Goal: Task Accomplishment & Management: Complete application form

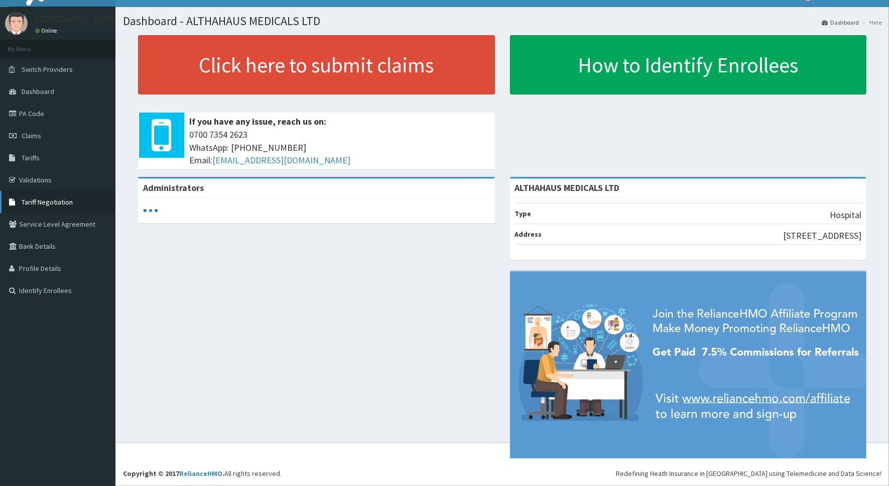
scroll to position [18, 0]
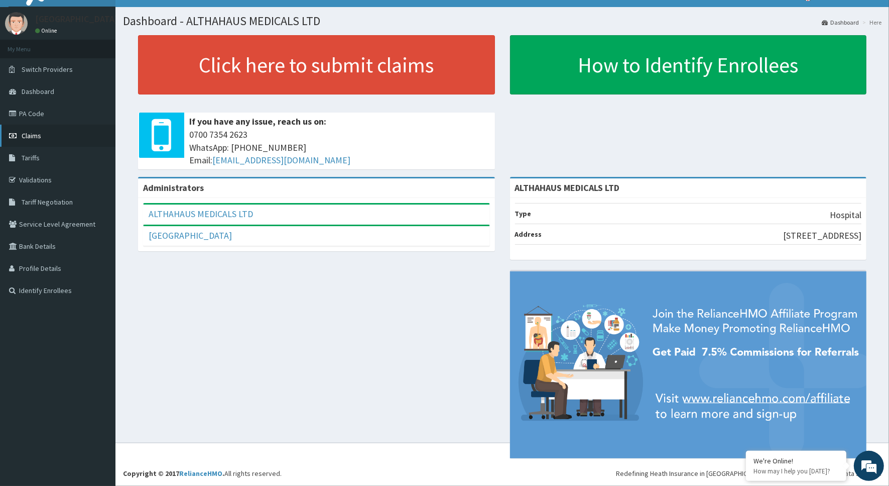
click at [34, 137] on span "Claims" at bounding box center [32, 135] width 20 height 9
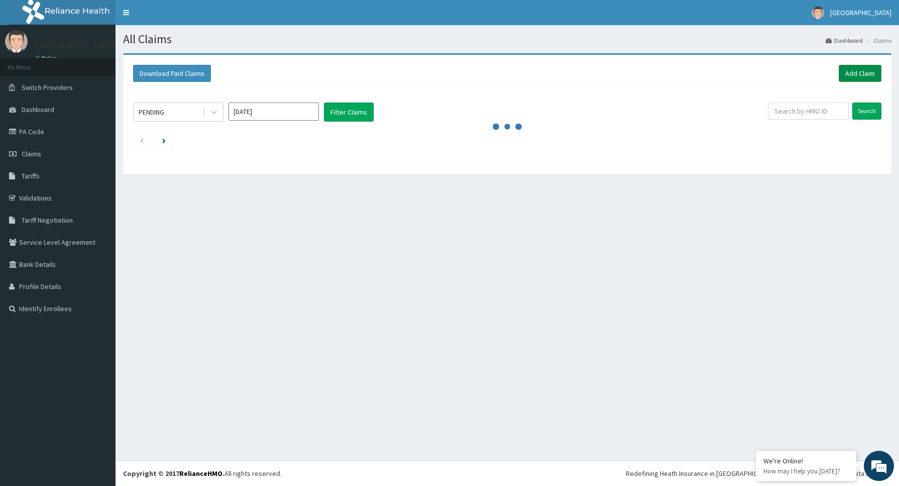
click at [864, 73] on link "Add Claim" at bounding box center [860, 73] width 43 height 17
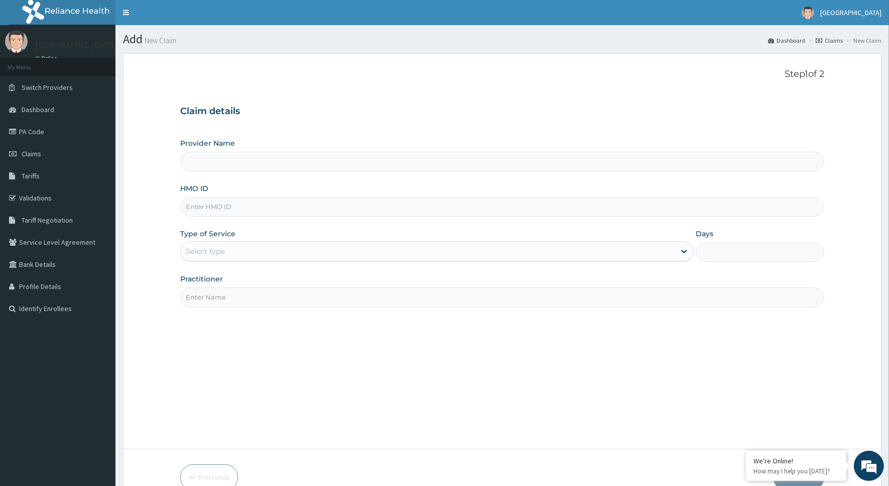
type input "ALTHAHAUS MEDICALS LTD"
click at [370, 210] on input "HMO ID" at bounding box center [502, 207] width 644 height 20
type input "XGA/10003/A"
click at [686, 254] on icon at bounding box center [685, 251] width 10 height 10
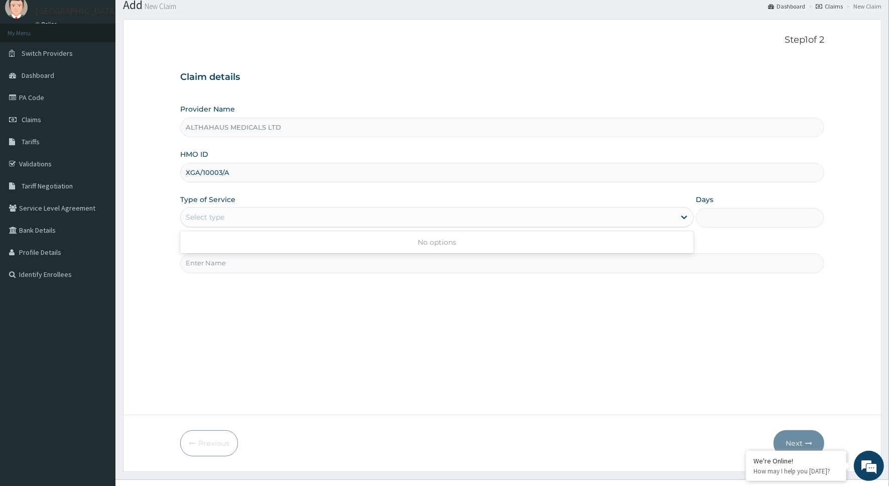
scroll to position [53, 0]
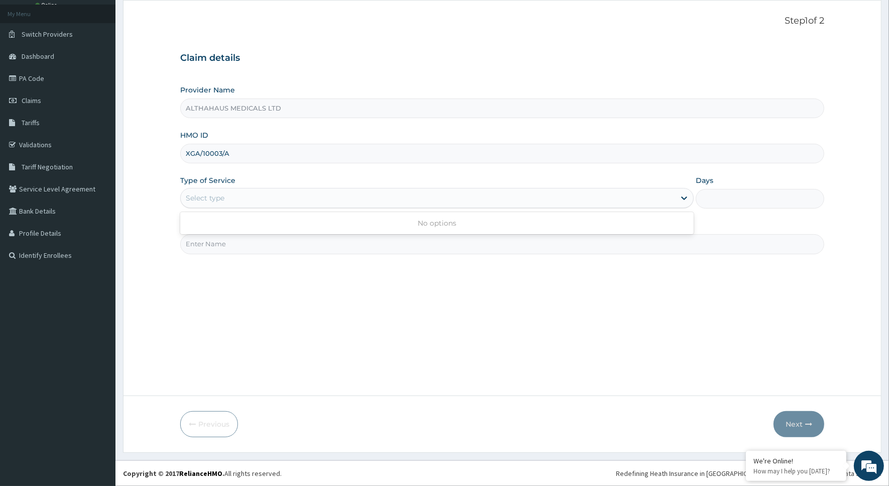
click at [315, 273] on div "Step 1 of 2 Claim details Provider Name ALTHAHAUS MEDICALS LTD HMO ID XGA/10003…" at bounding box center [502, 198] width 644 height 364
click at [208, 154] on input "XGA/10003/A" at bounding box center [502, 154] width 644 height 20
click at [288, 204] on div "Select type" at bounding box center [428, 198] width 495 height 16
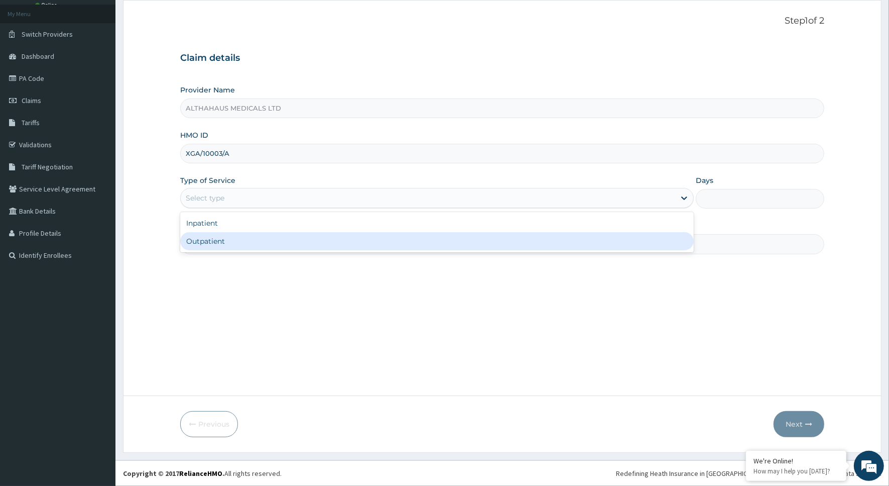
click at [233, 240] on div "Outpatient" at bounding box center [437, 241] width 514 height 18
type input "1"
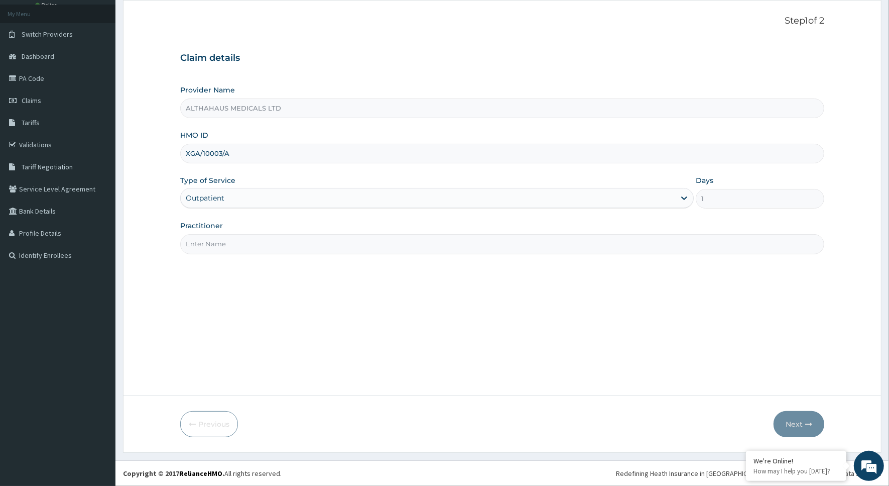
click at [229, 246] on input "Practitioner" at bounding box center [502, 244] width 644 height 20
type input "DR [PERSON_NAME]"
click at [789, 423] on button "Next" at bounding box center [799, 424] width 51 height 26
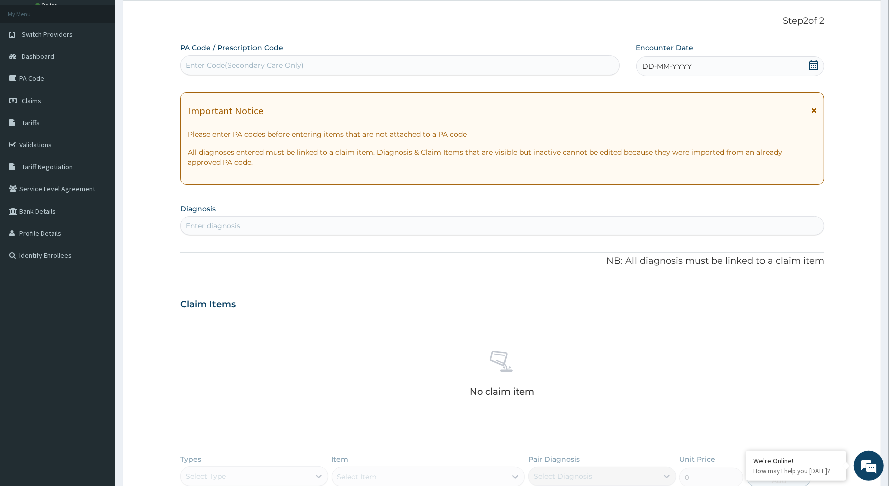
click at [648, 66] on span "DD-MM-YYYY" at bounding box center [668, 66] width 50 height 10
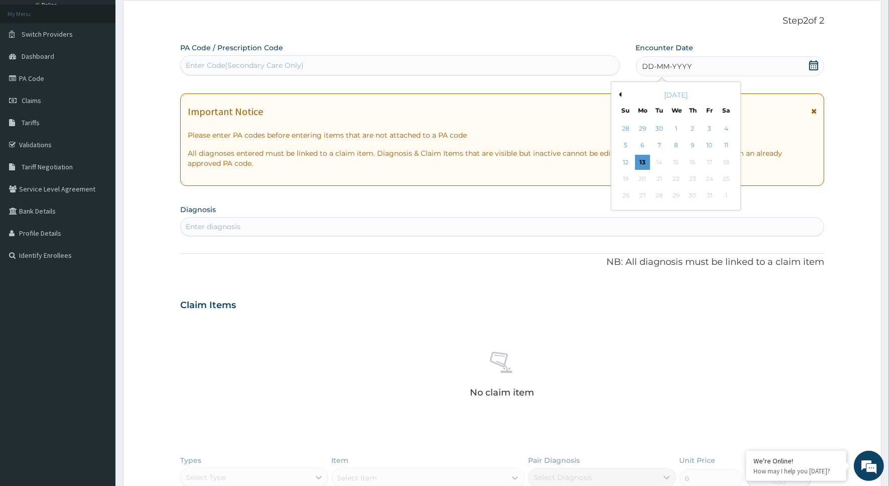
click at [621, 93] on div "[DATE]" at bounding box center [676, 95] width 121 height 10
click at [619, 96] on button "Previous Month" at bounding box center [619, 94] width 5 height 5
click at [644, 145] on div "8" at bounding box center [642, 145] width 15 height 15
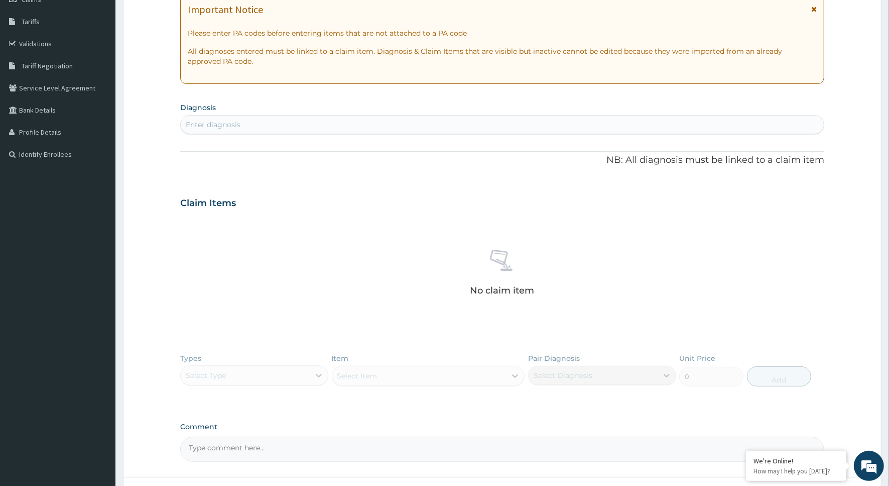
scroll to position [179, 0]
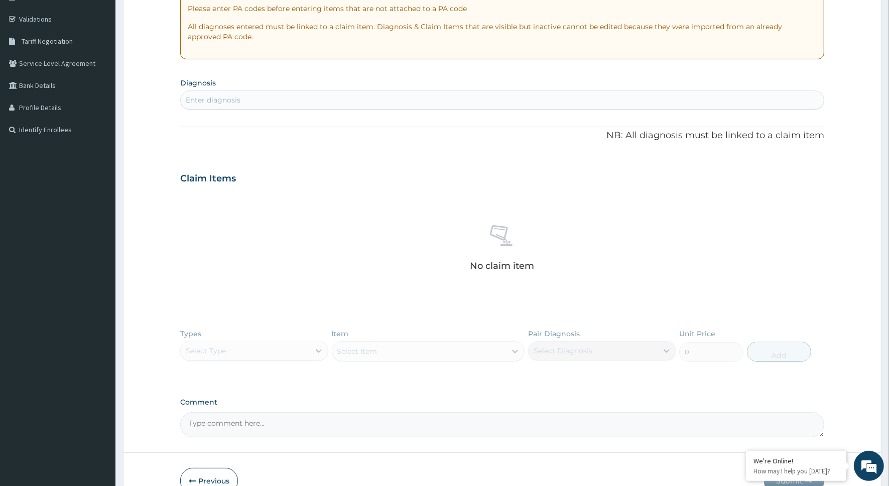
click at [319, 351] on div "Types Select Type Item Select Item Pair Diagnosis Select Diagnosis Unit Price 0…" at bounding box center [502, 352] width 644 height 58
click at [324, 98] on div "Enter diagnosis" at bounding box center [502, 100] width 643 height 16
type input "u"
type input "tract"
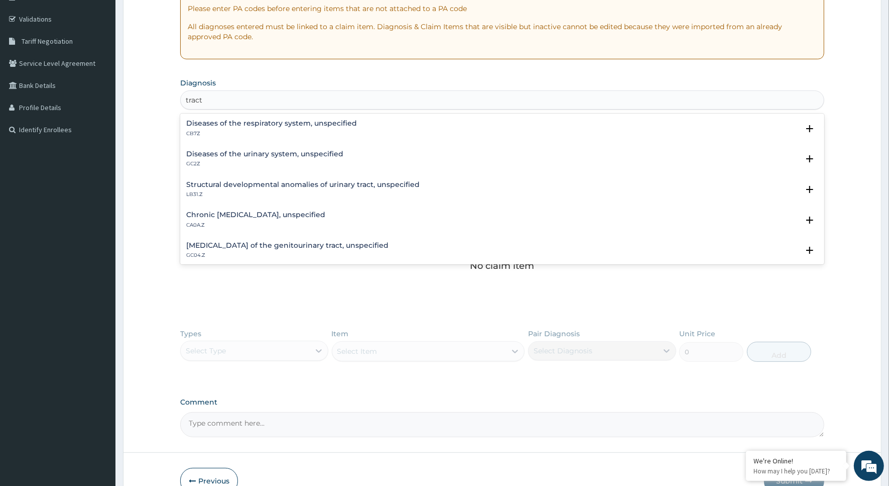
click at [290, 154] on h4 "Diseases of the urinary system, unspecified" at bounding box center [264, 154] width 157 height 8
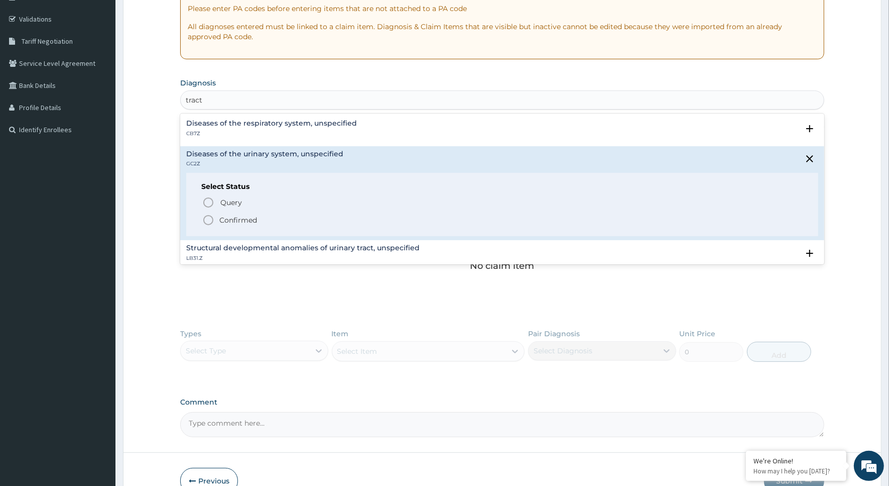
click at [208, 219] on icon "status option filled" at bounding box center [208, 220] width 12 height 12
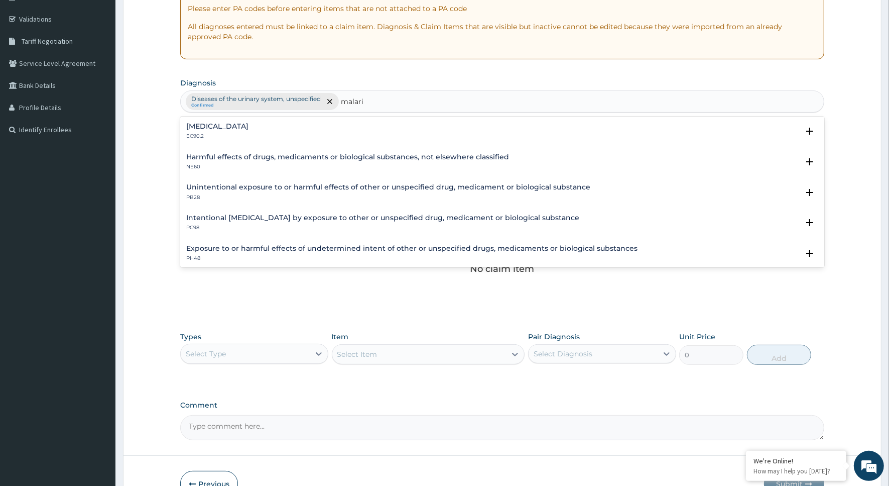
type input "[MEDICAL_DATA]"
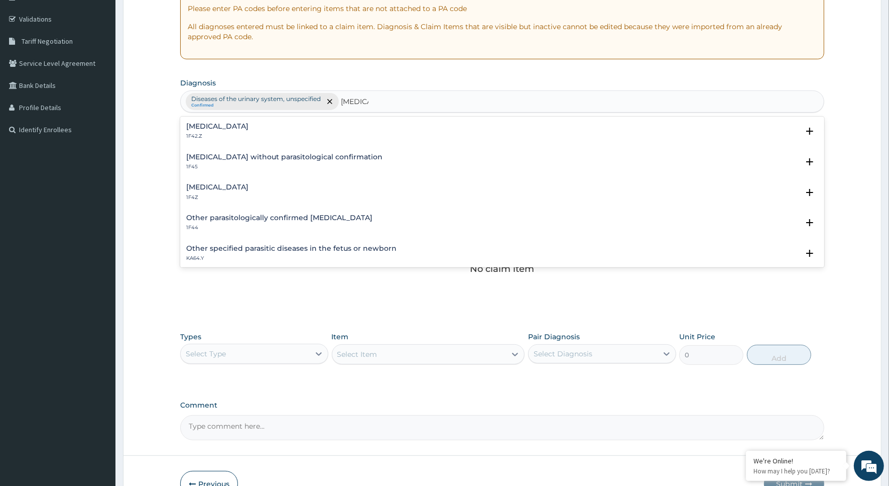
scroll to position [0, 0]
click at [239, 156] on h4 "[MEDICAL_DATA] without parasitological confirmation" at bounding box center [284, 157] width 196 height 8
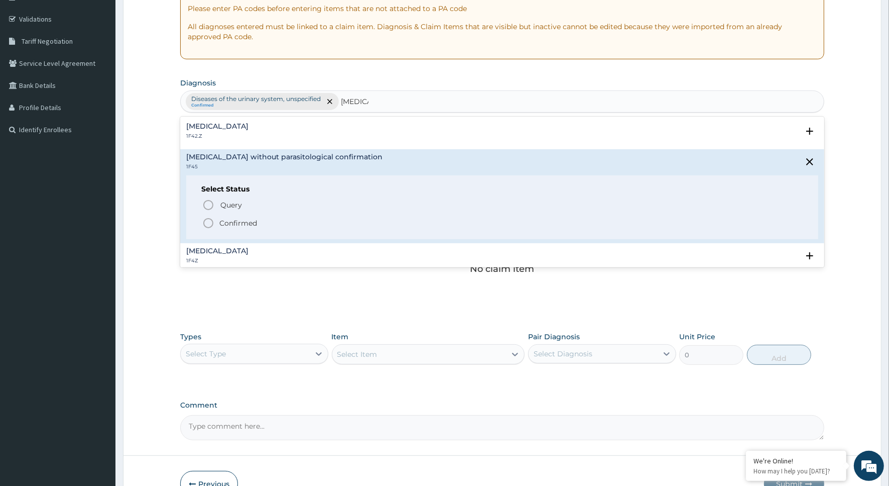
click at [206, 221] on icon "status option filled" at bounding box center [208, 223] width 12 height 12
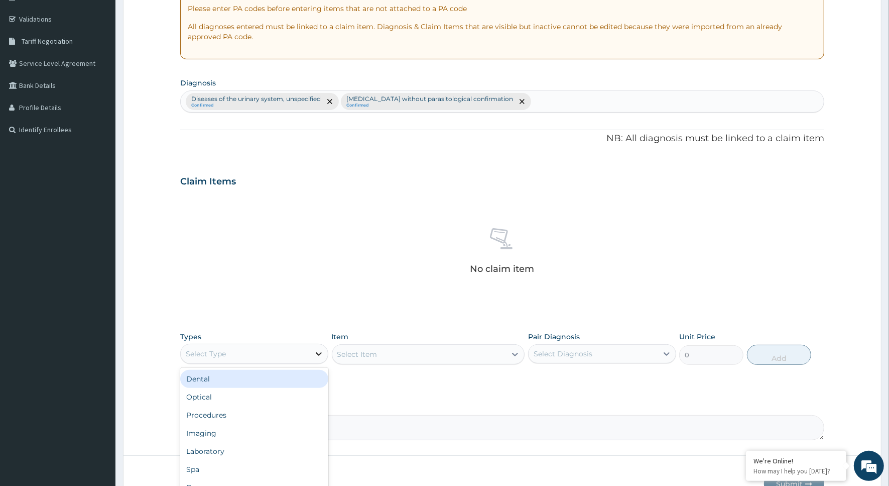
click at [319, 355] on icon at bounding box center [319, 354] width 6 height 4
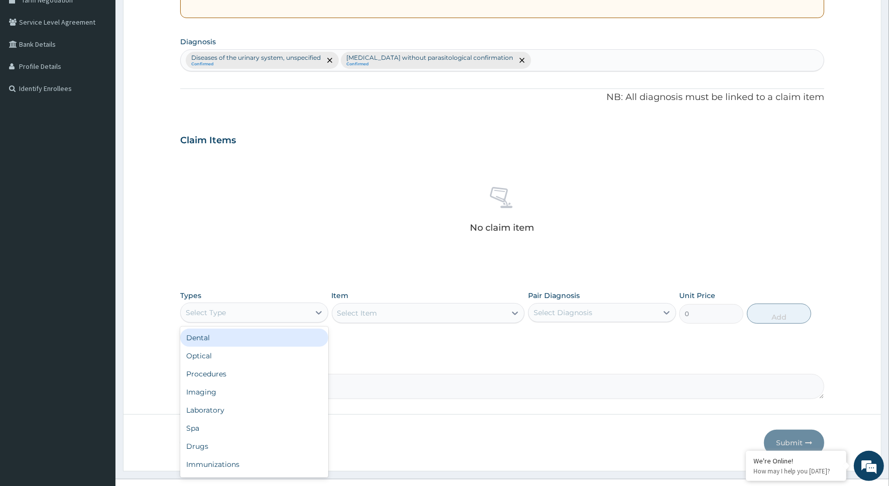
scroll to position [239, 0]
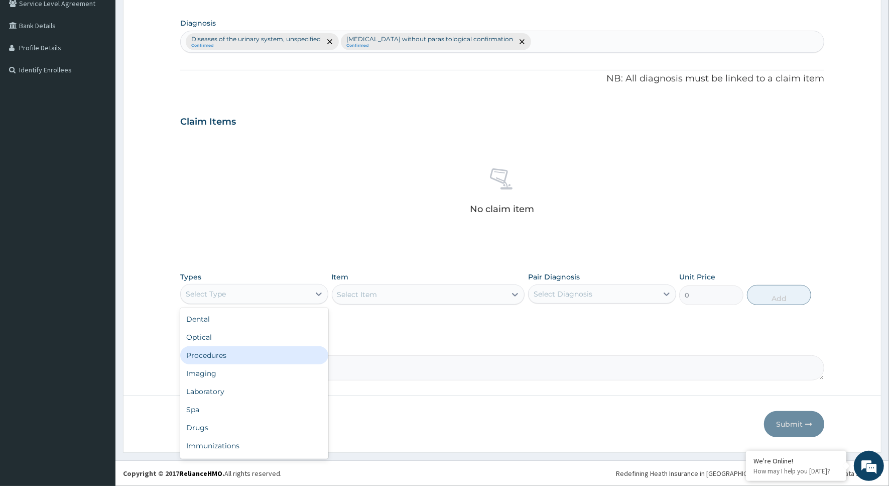
click at [235, 357] on div "Procedures" at bounding box center [254, 355] width 148 height 18
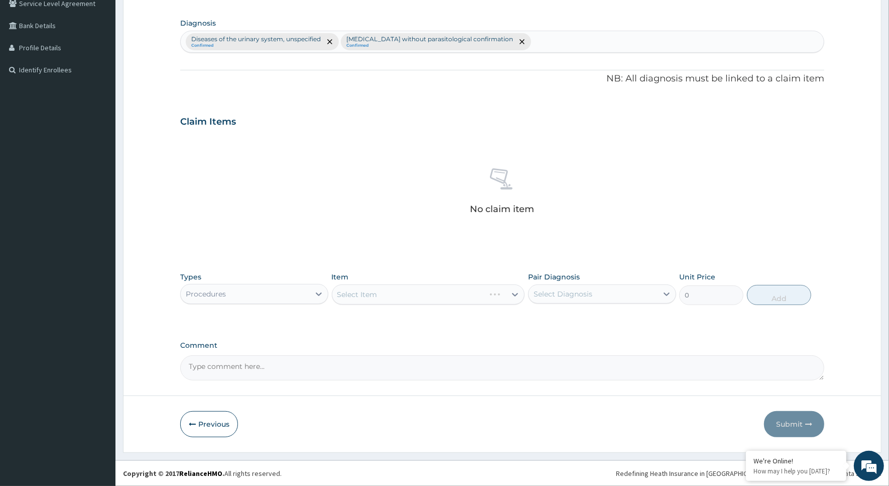
click at [511, 297] on div "Select Item" at bounding box center [428, 294] width 193 height 20
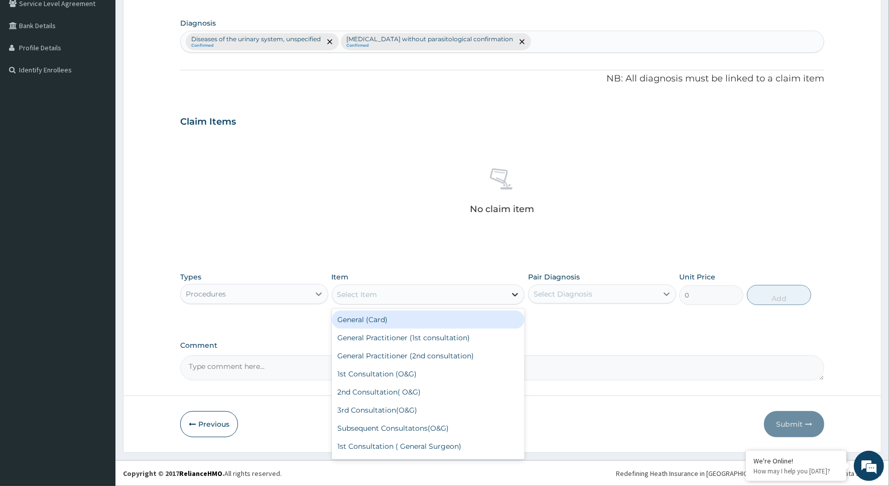
click at [515, 292] on icon at bounding box center [515, 294] width 10 height 10
click at [440, 322] on div "General (Card)" at bounding box center [428, 319] width 193 height 18
type input "500"
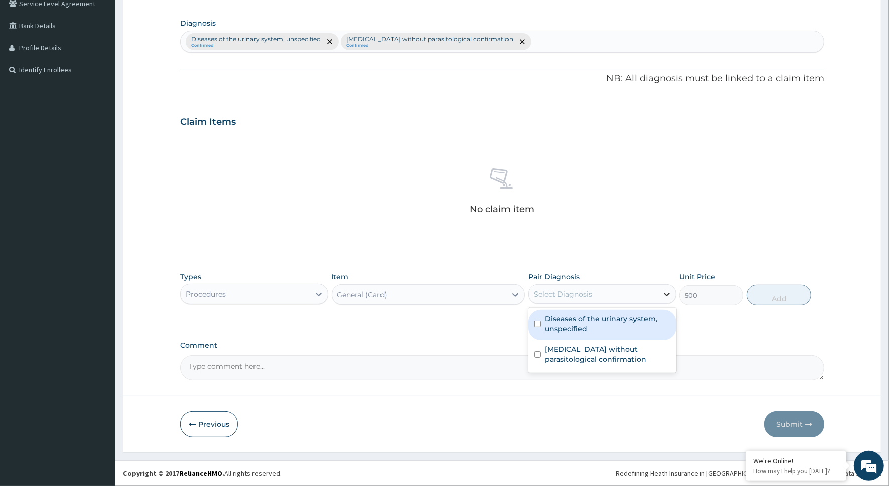
click at [668, 289] on icon at bounding box center [667, 294] width 10 height 10
click at [539, 324] on input "checkbox" at bounding box center [537, 323] width 7 height 7
checkbox input "true"
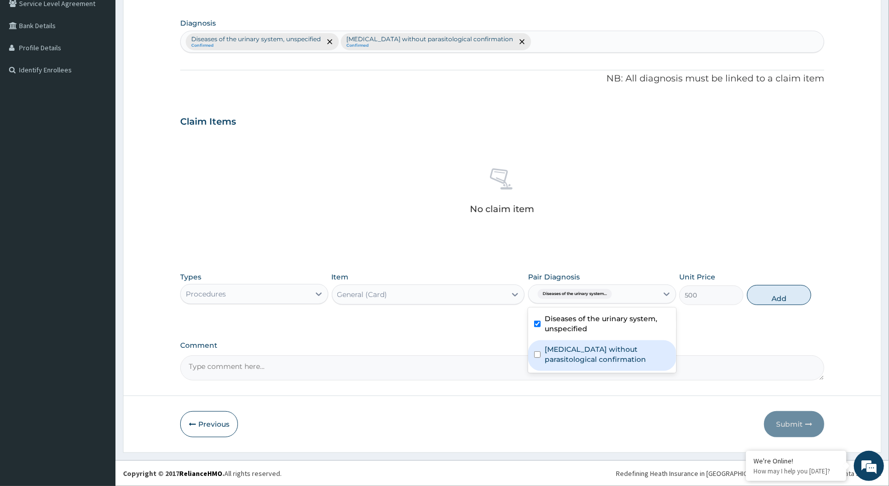
click at [540, 350] on div "[MEDICAL_DATA] without parasitological confirmation" at bounding box center [602, 355] width 148 height 31
checkbox input "true"
click at [762, 295] on button "Add" at bounding box center [779, 295] width 64 height 20
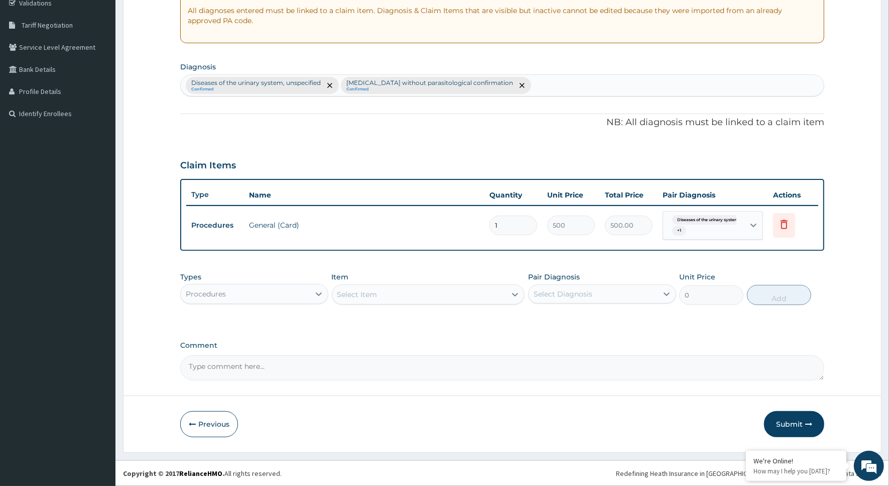
scroll to position [194, 0]
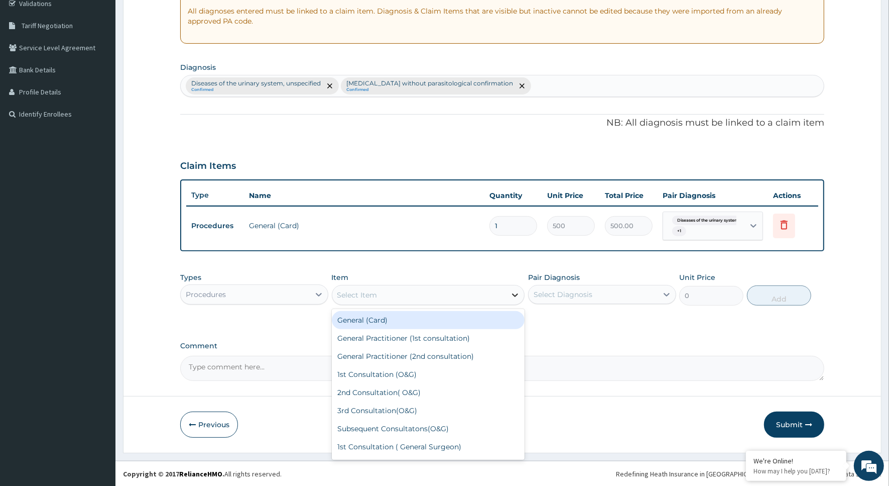
click at [516, 297] on icon at bounding box center [515, 295] width 10 height 10
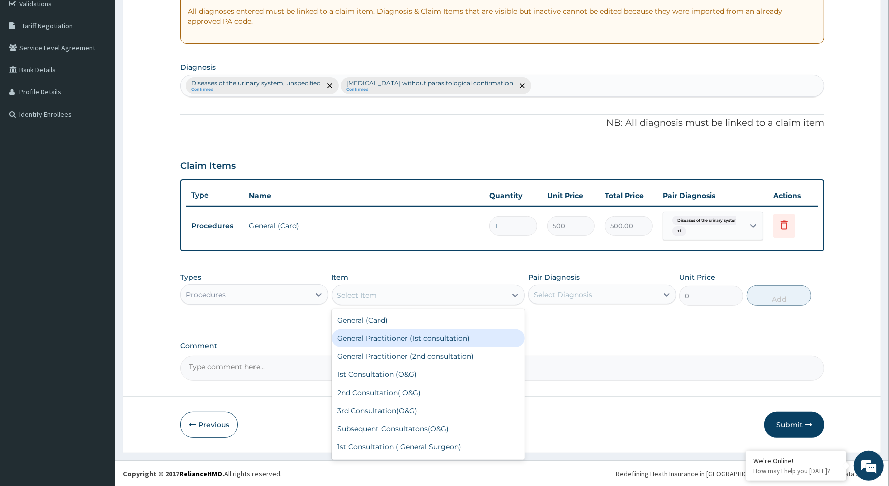
click at [432, 338] on div "General Practitioner (1st consultation)" at bounding box center [428, 338] width 193 height 18
type input "1500"
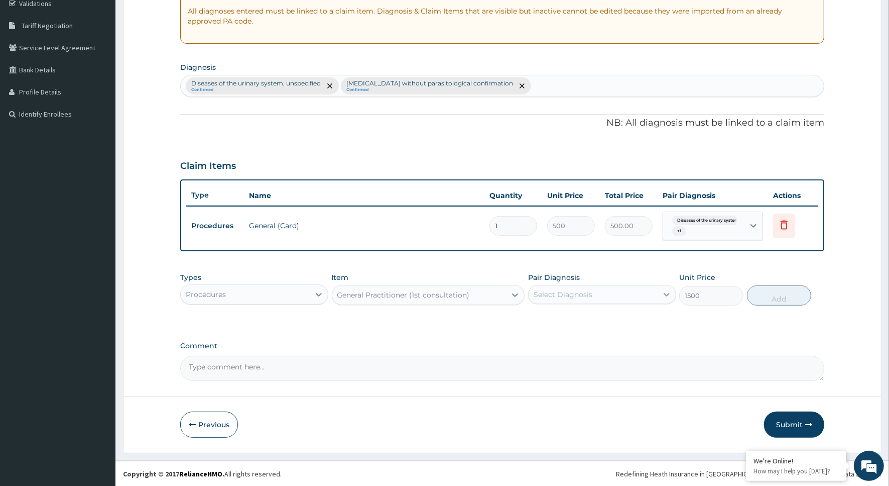
click at [662, 291] on icon at bounding box center [667, 294] width 10 height 10
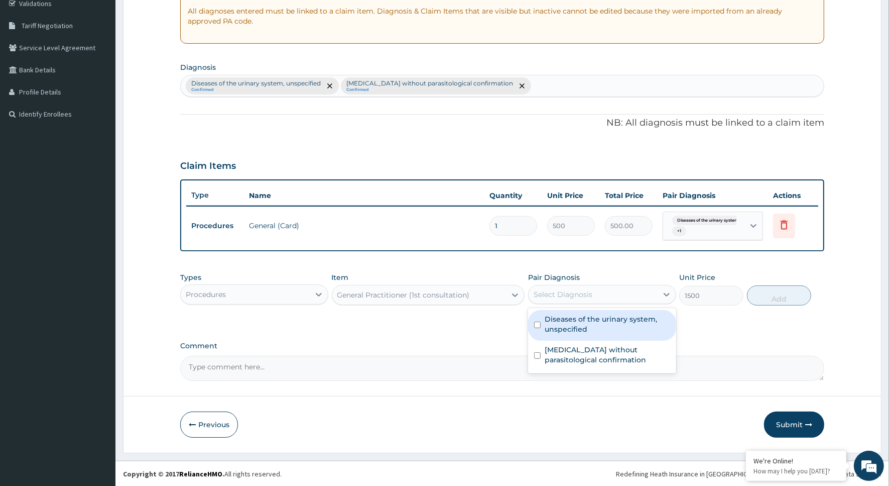
click at [535, 322] on input "checkbox" at bounding box center [537, 324] width 7 height 7
checkbox input "true"
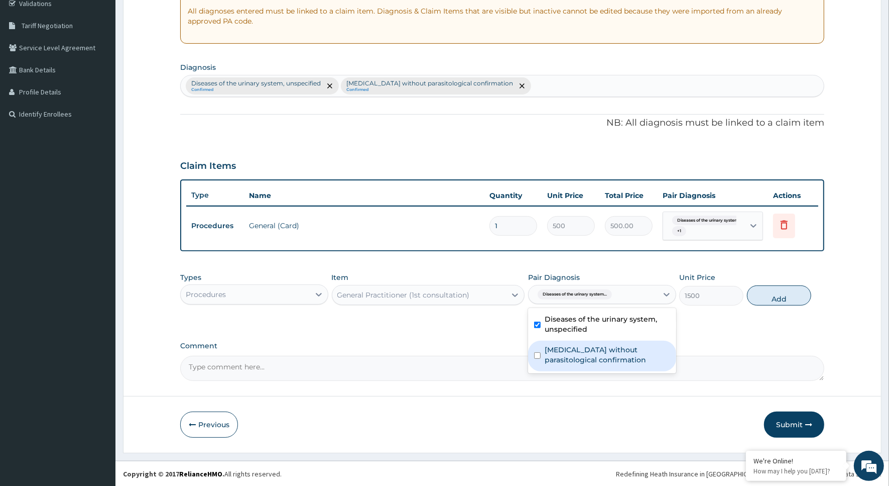
click at [540, 355] on input "checkbox" at bounding box center [537, 355] width 7 height 7
checkbox input "true"
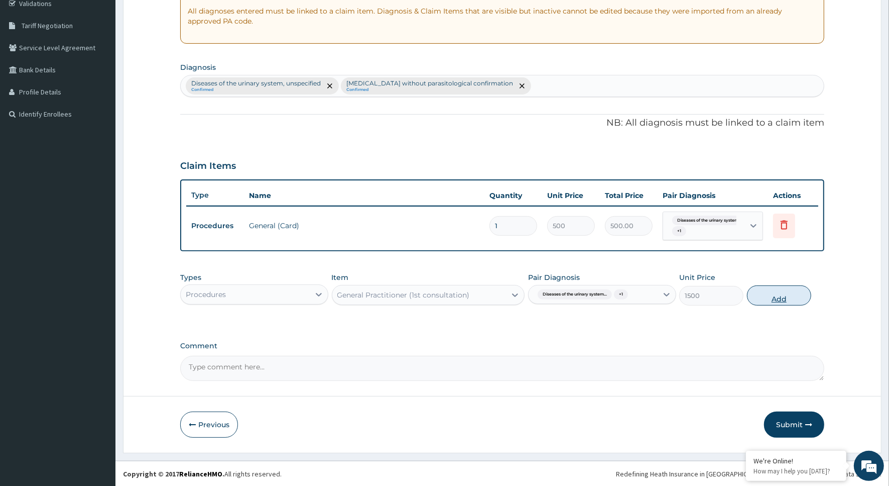
click at [790, 298] on button "Add" at bounding box center [779, 295] width 64 height 20
type input "0"
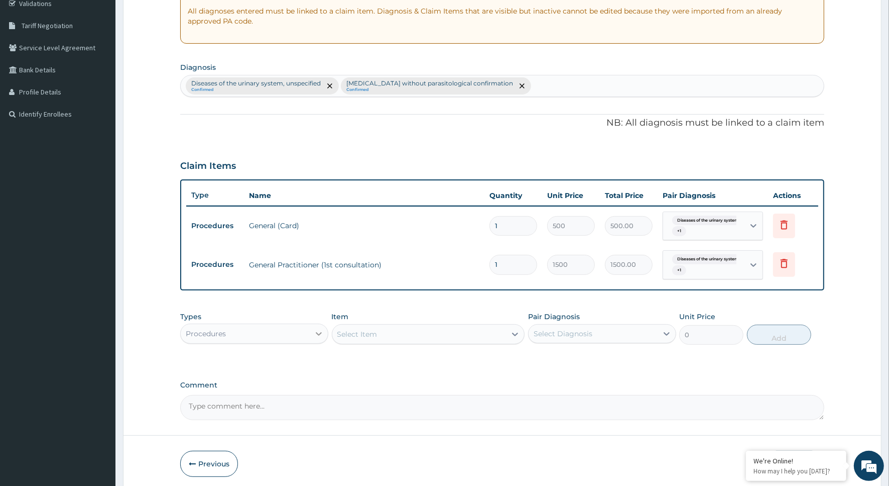
click at [321, 333] on icon at bounding box center [319, 333] width 10 height 10
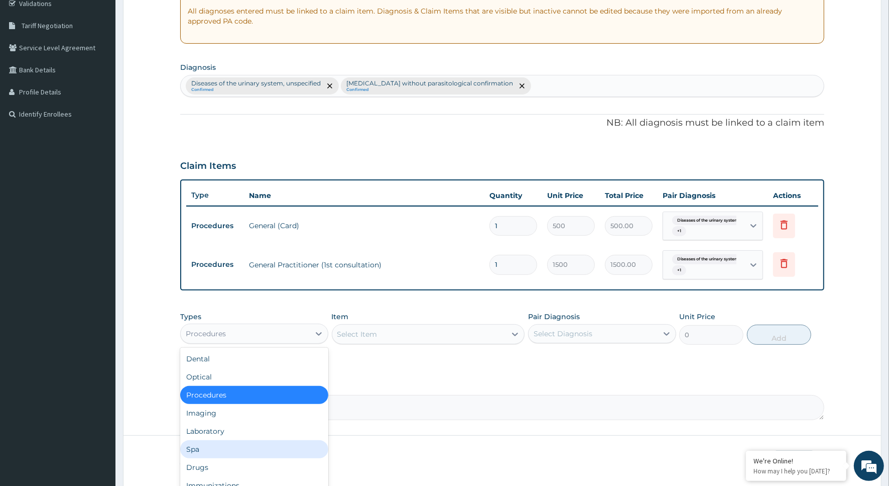
scroll to position [34, 0]
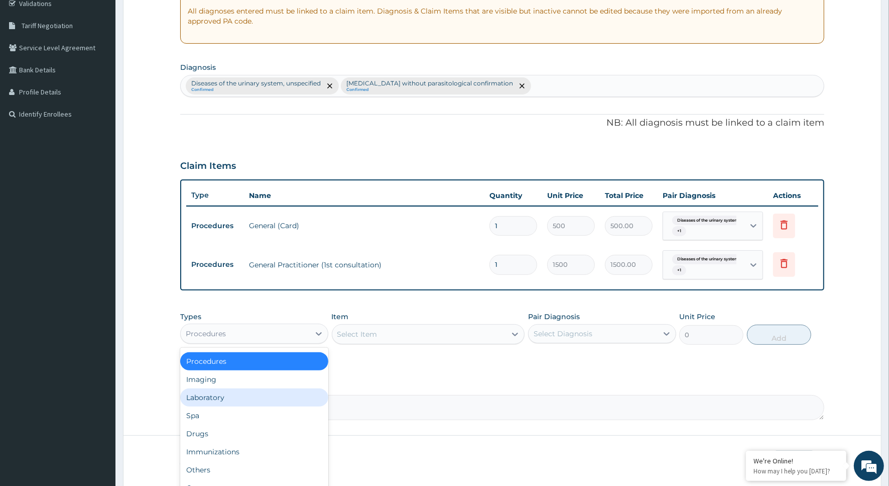
click at [211, 395] on div "Laboratory" at bounding box center [254, 397] width 148 height 18
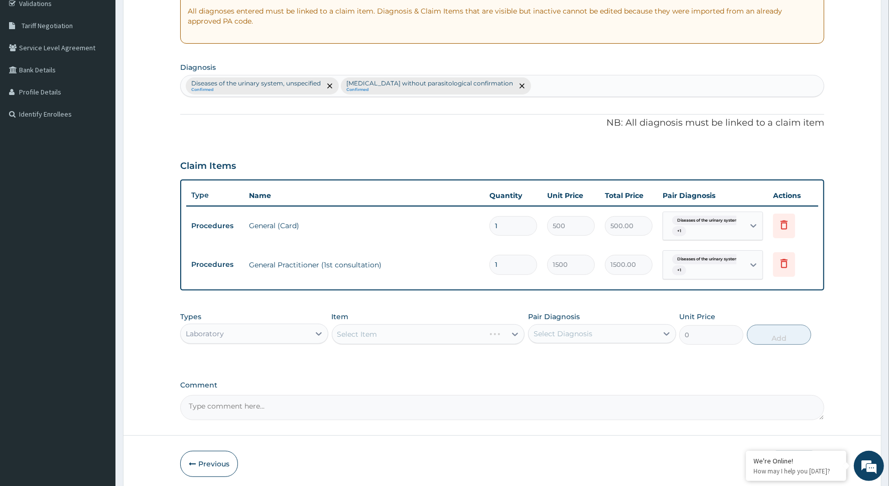
click at [511, 334] on div "Select Item" at bounding box center [428, 334] width 193 height 20
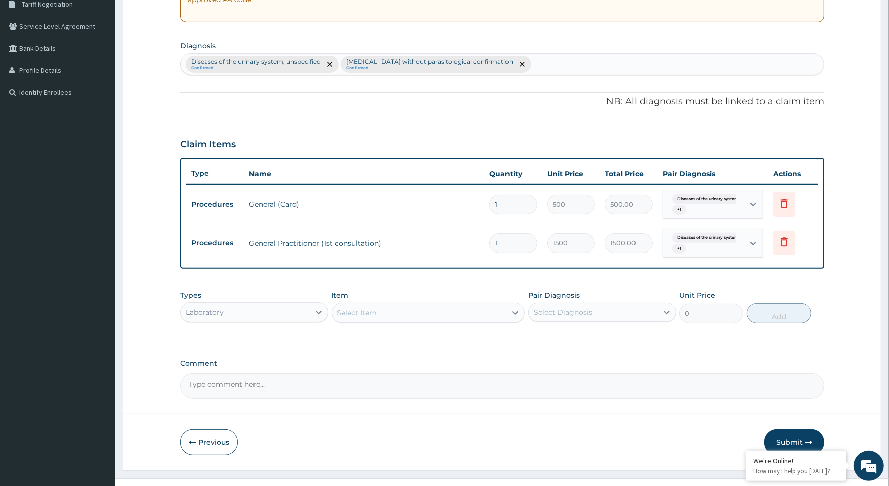
scroll to position [234, 0]
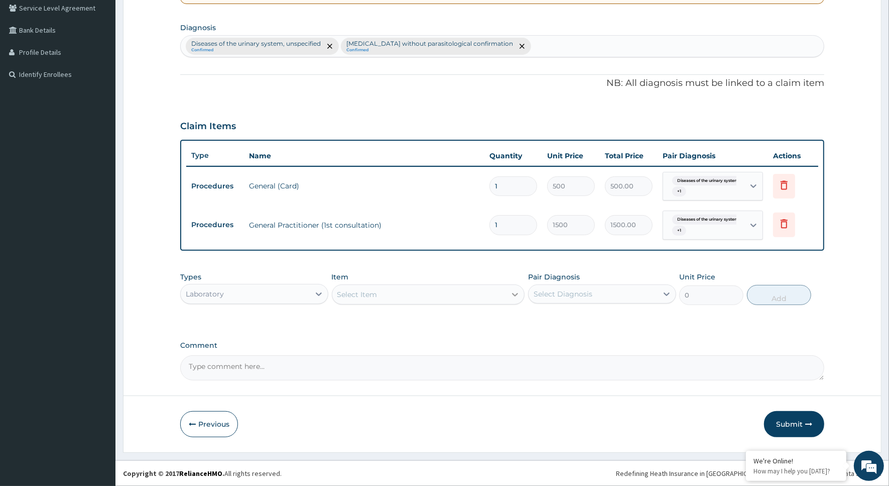
click at [515, 295] on icon at bounding box center [516, 295] width 6 height 4
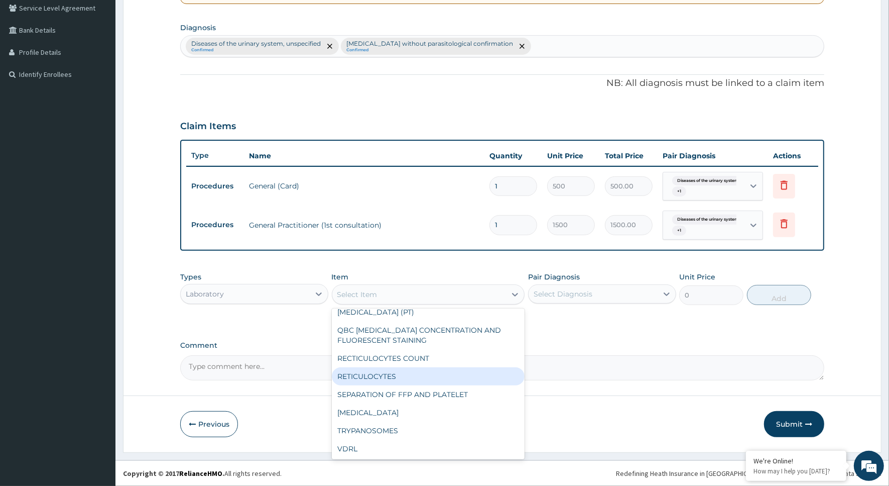
scroll to position [1256, 0]
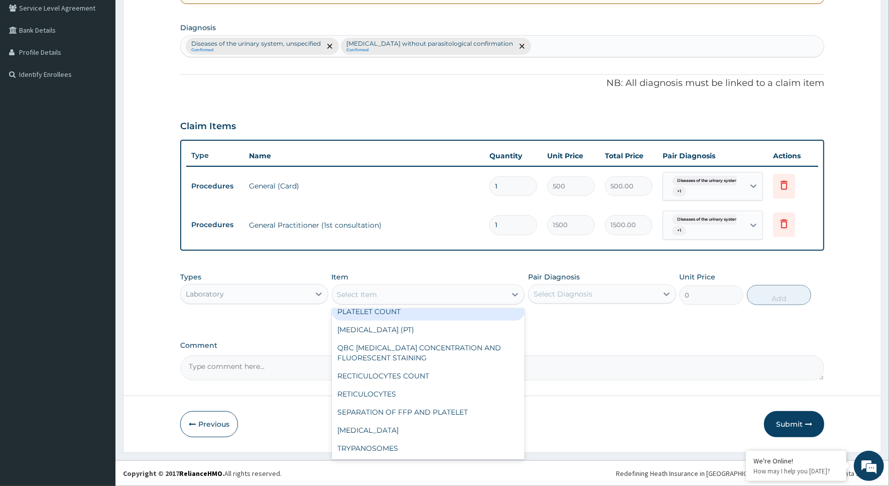
type input "n"
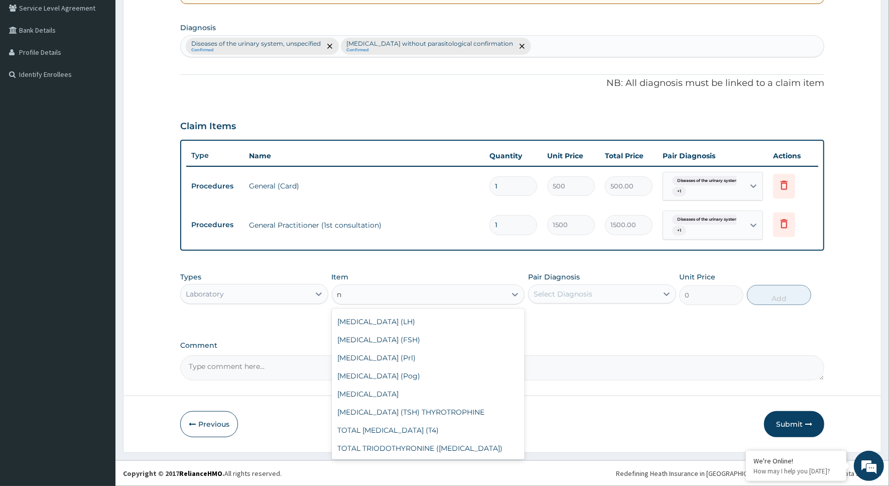
scroll to position [605, 0]
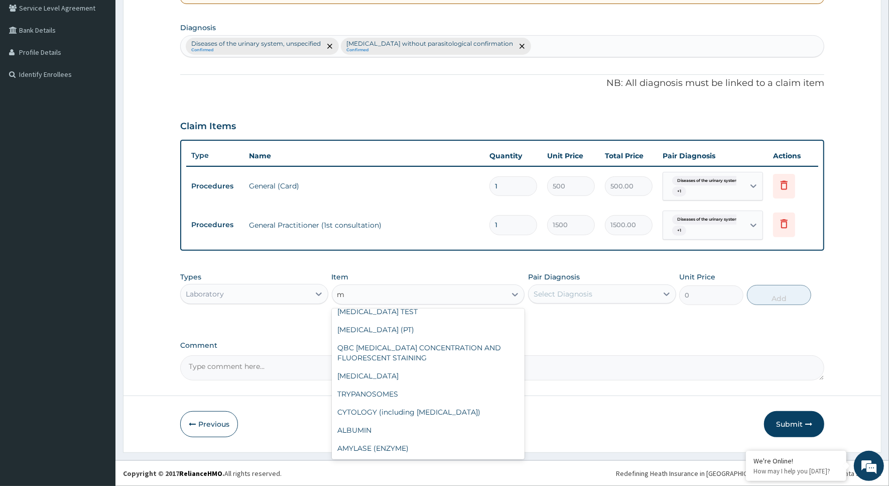
type input "ma"
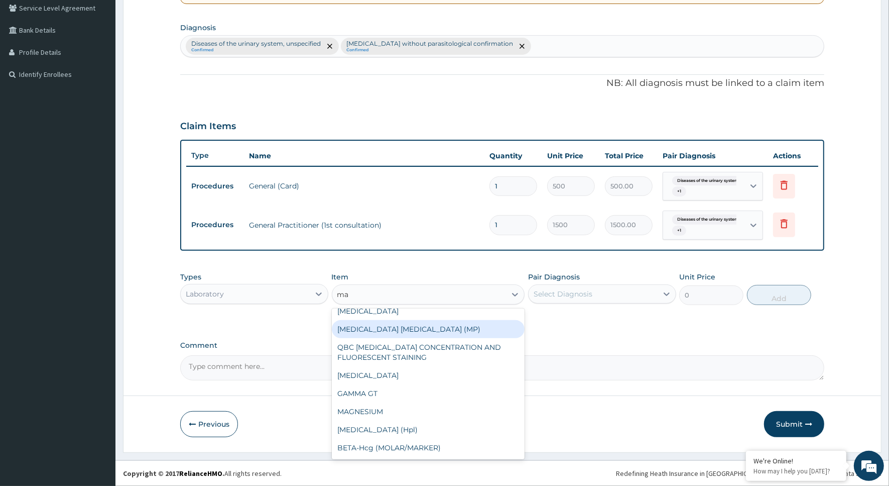
click at [450, 329] on div "[MEDICAL_DATA] [MEDICAL_DATA] (MP)" at bounding box center [428, 329] width 193 height 18
type input "560"
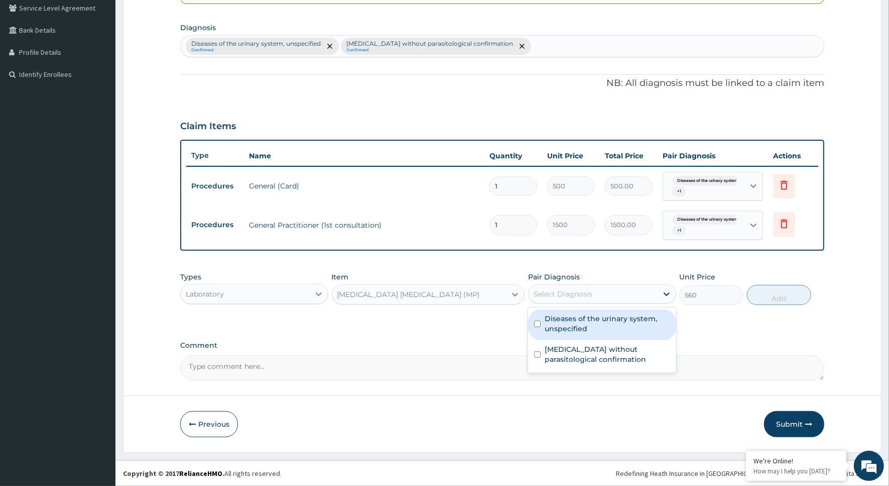
click at [660, 292] on div at bounding box center [667, 294] width 18 height 18
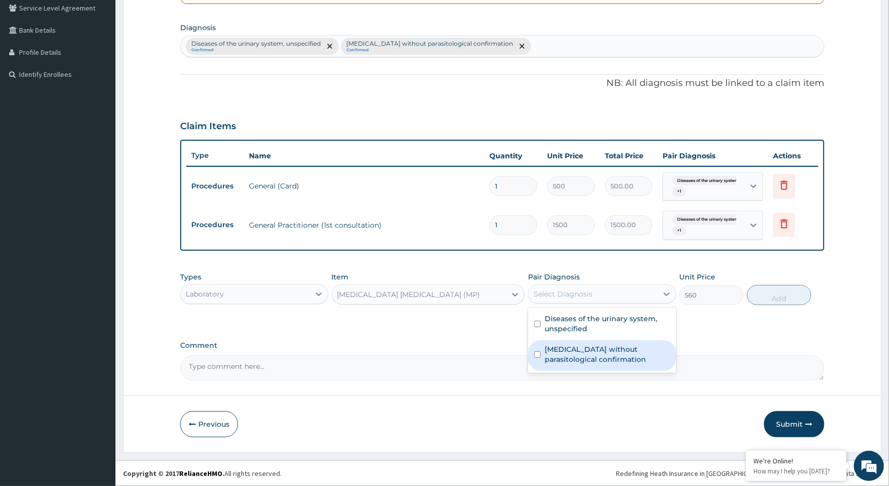
click at [539, 348] on div "[MEDICAL_DATA] without parasitological confirmation" at bounding box center [602, 355] width 148 height 31
checkbox input "true"
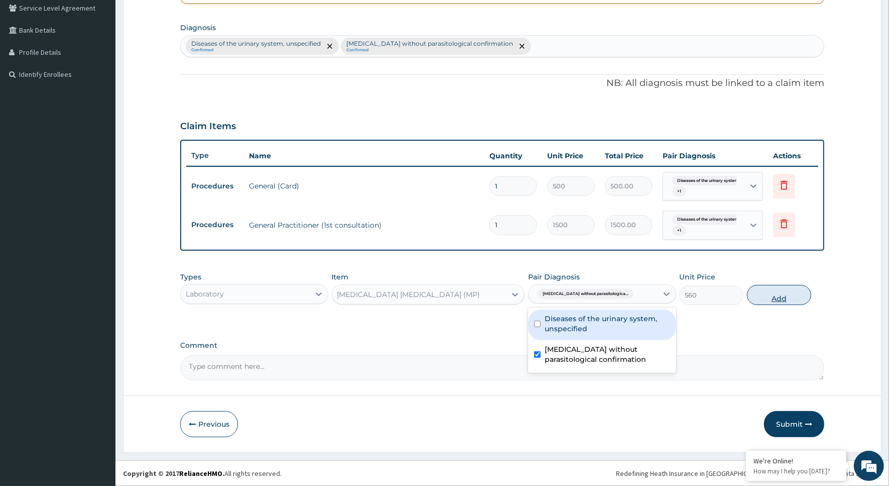
click at [774, 293] on button "Add" at bounding box center [779, 295] width 64 height 20
type input "0"
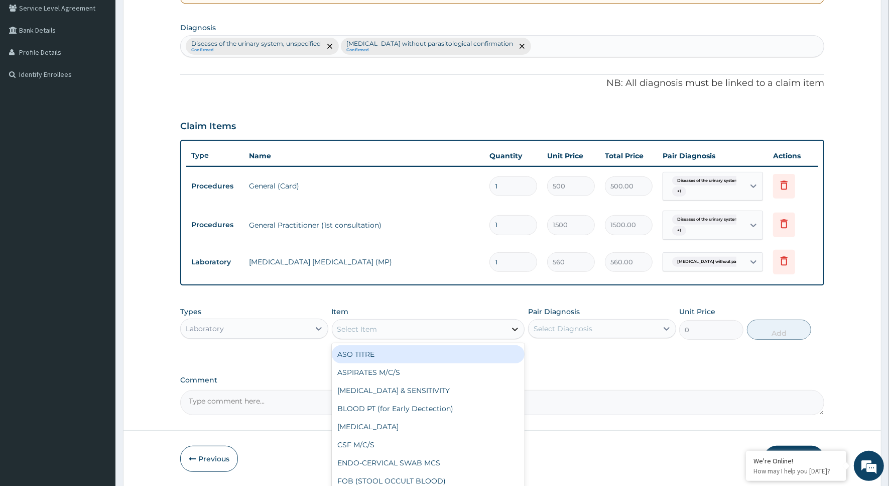
click at [518, 328] on icon at bounding box center [516, 329] width 6 height 4
type input "urin"
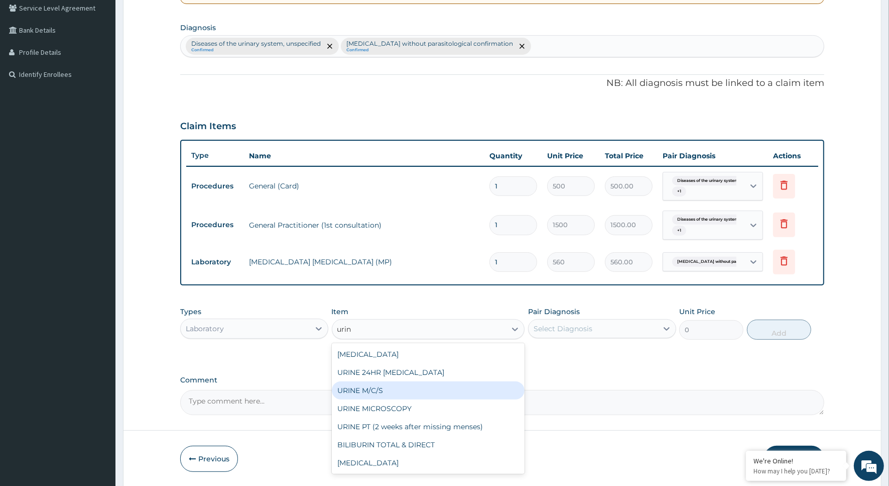
click at [383, 388] on div "URINE M/C/S" at bounding box center [428, 390] width 193 height 18
type input "640"
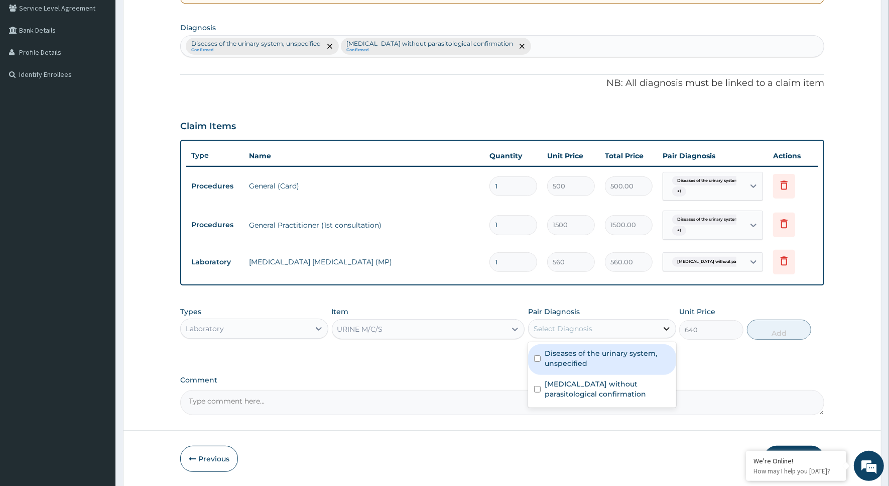
click at [672, 323] on div at bounding box center [667, 328] width 18 height 18
drag, startPoint x: 535, startPoint y: 358, endPoint x: 563, endPoint y: 359, distance: 27.7
click at [535, 358] on input "checkbox" at bounding box center [537, 358] width 7 height 7
checkbox input "true"
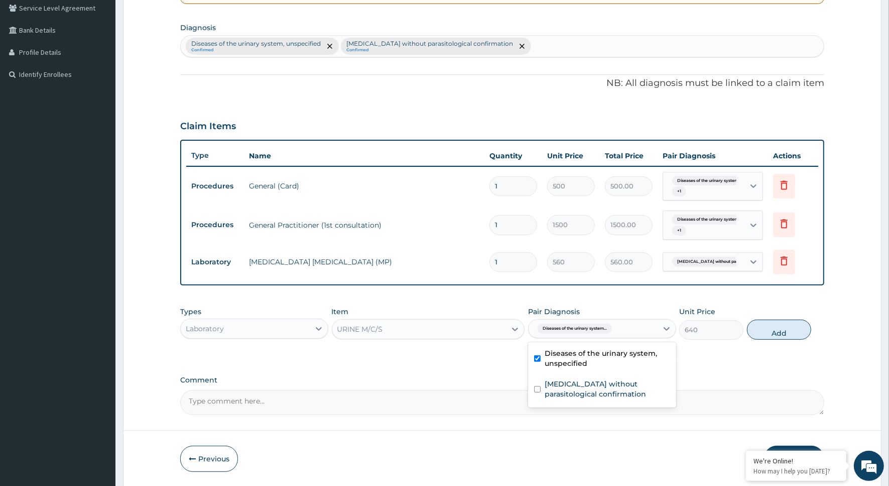
click at [785, 330] on button "Add" at bounding box center [779, 329] width 64 height 20
type input "0"
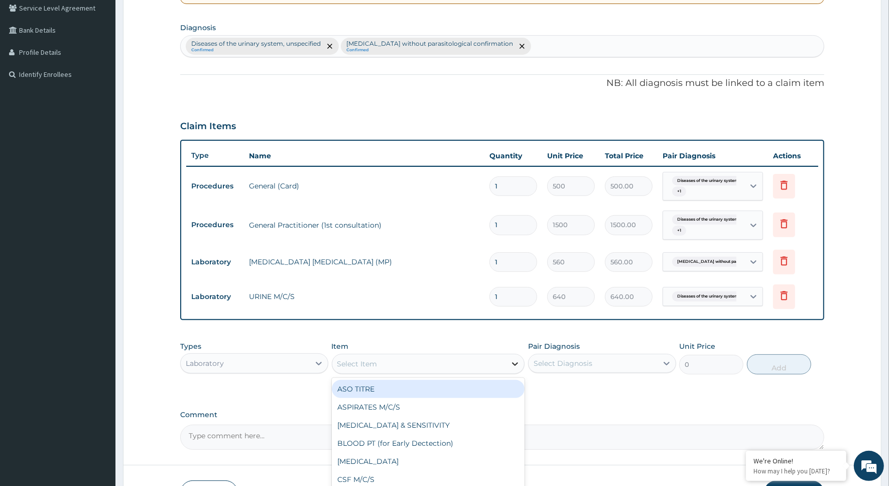
click at [515, 363] on icon at bounding box center [516, 364] width 6 height 4
type input "uri"
click at [463, 389] on div "[MEDICAL_DATA]" at bounding box center [428, 389] width 193 height 18
type input "400"
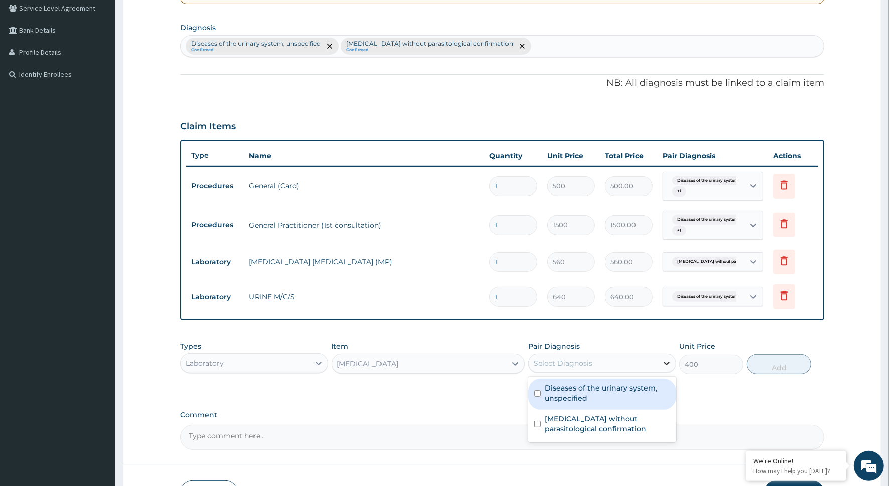
click at [662, 359] on icon at bounding box center [667, 363] width 10 height 10
click at [536, 394] on input "checkbox" at bounding box center [537, 393] width 7 height 7
checkbox input "true"
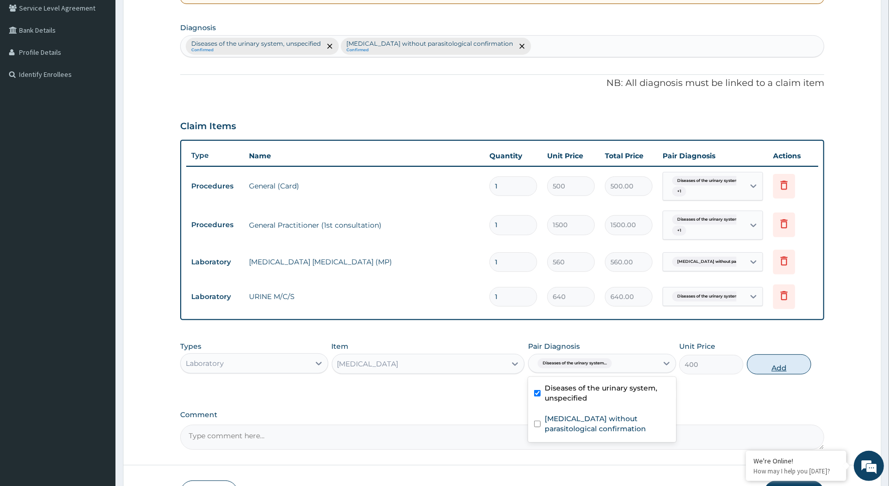
click at [773, 368] on button "Add" at bounding box center [779, 364] width 64 height 20
type input "0"
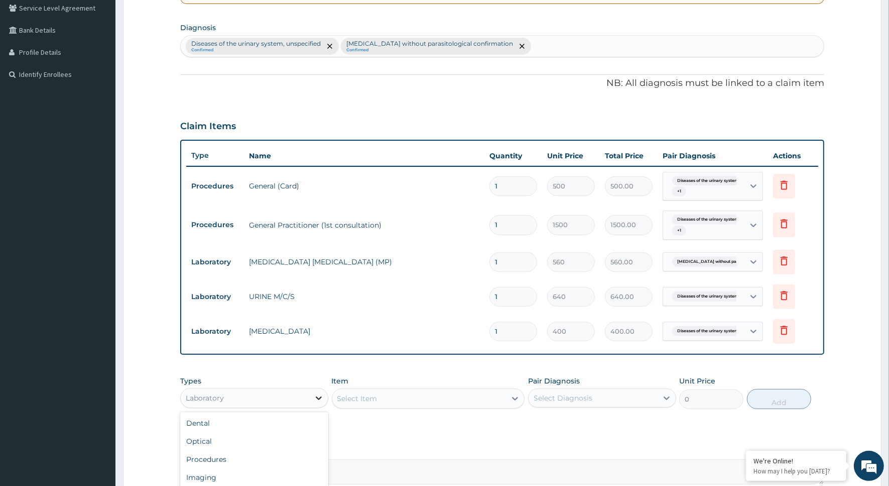
click at [318, 398] on icon at bounding box center [319, 398] width 6 height 4
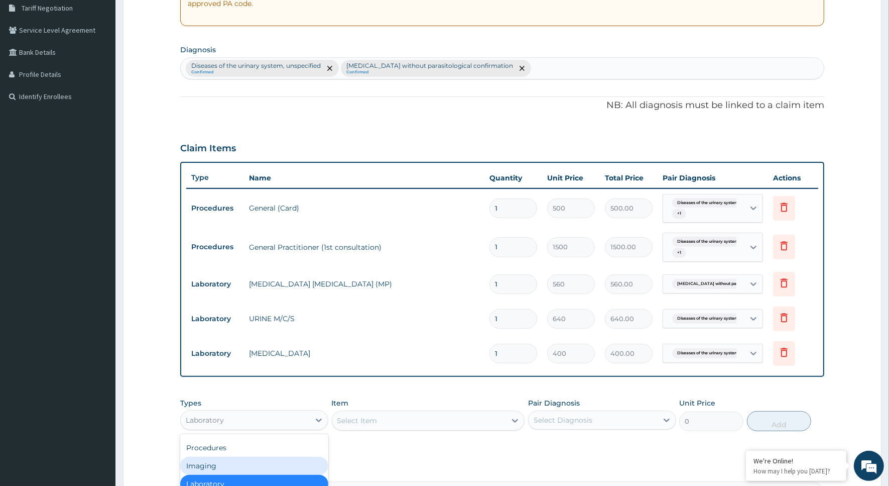
scroll to position [338, 0]
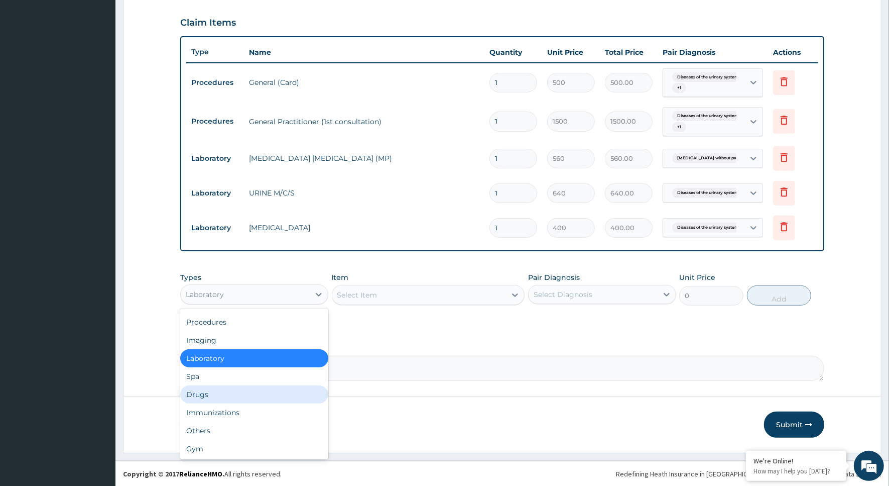
click at [229, 390] on div "Drugs" at bounding box center [254, 394] width 148 height 18
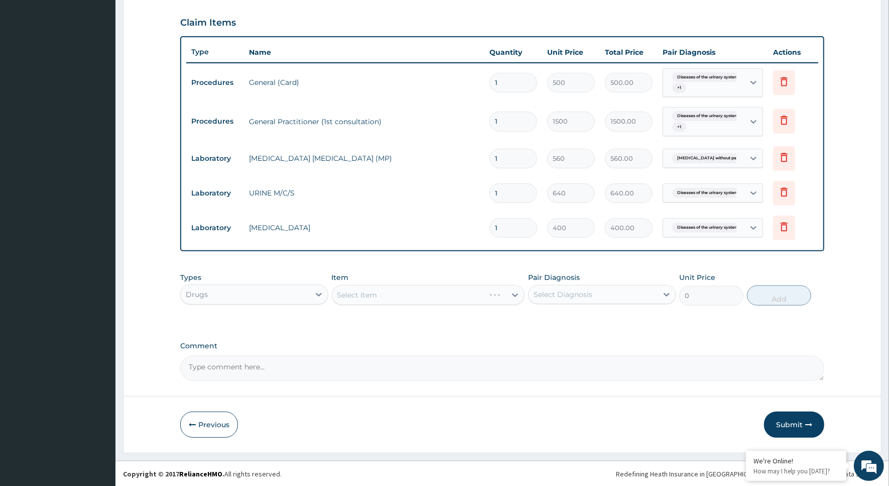
click at [513, 290] on div "Select Item" at bounding box center [428, 295] width 193 height 20
click at [517, 295] on icon at bounding box center [515, 295] width 10 height 10
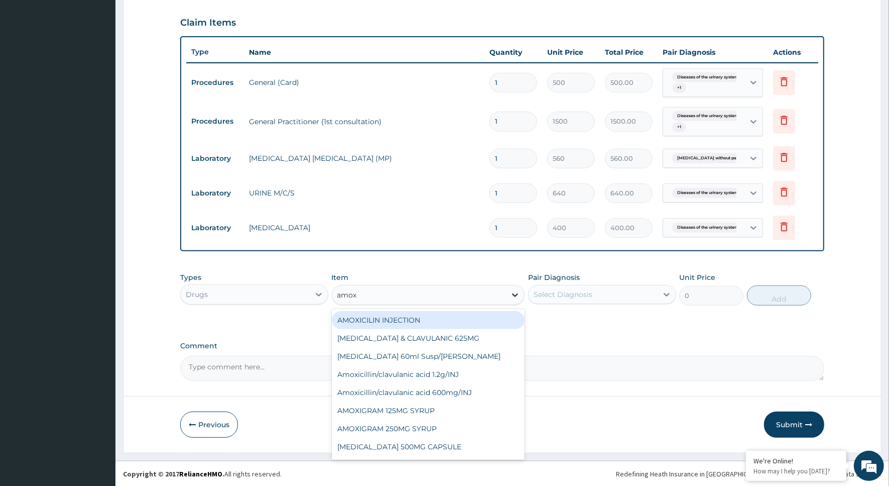
type input "amoxy"
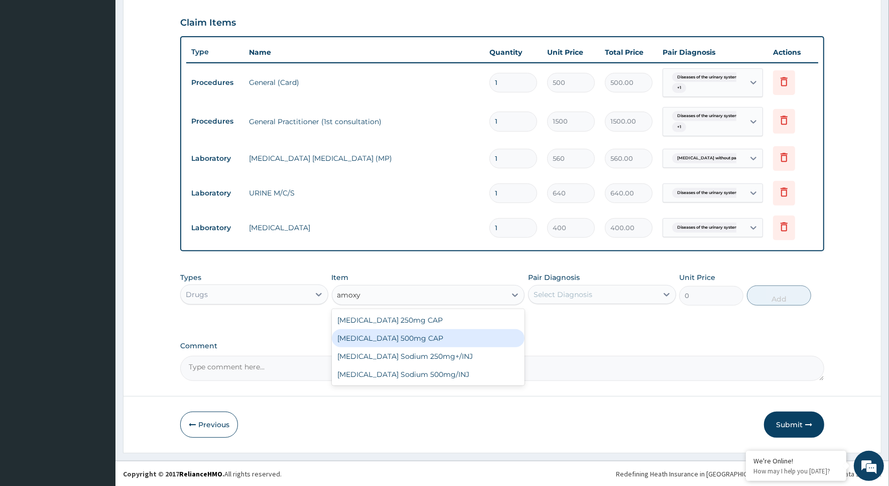
click at [399, 332] on div "[MEDICAL_DATA] 500mg CAP" at bounding box center [428, 338] width 193 height 18
type input "21"
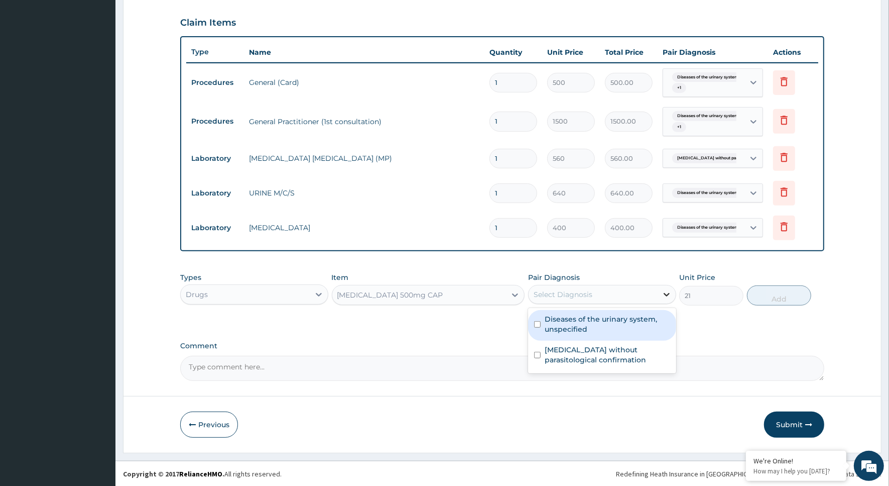
click at [663, 290] on icon at bounding box center [667, 294] width 10 height 10
click at [539, 327] on input "checkbox" at bounding box center [537, 324] width 7 height 7
checkbox input "true"
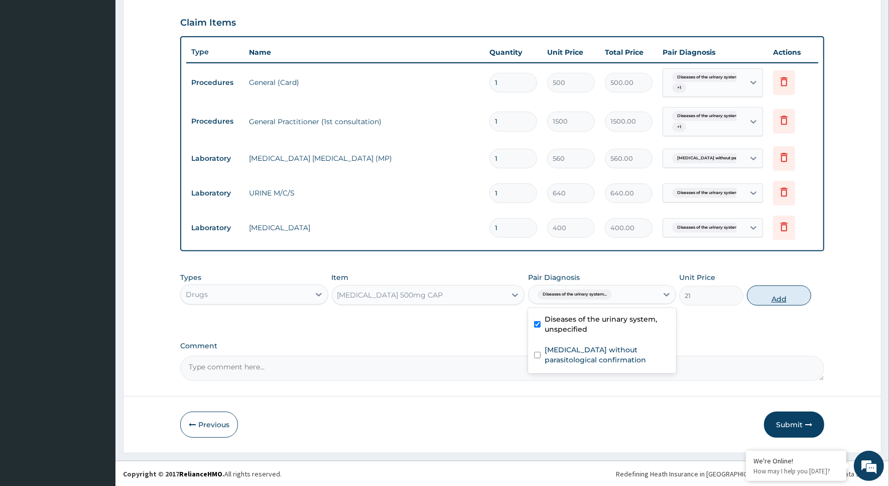
click at [771, 292] on button "Add" at bounding box center [779, 295] width 64 height 20
type input "0"
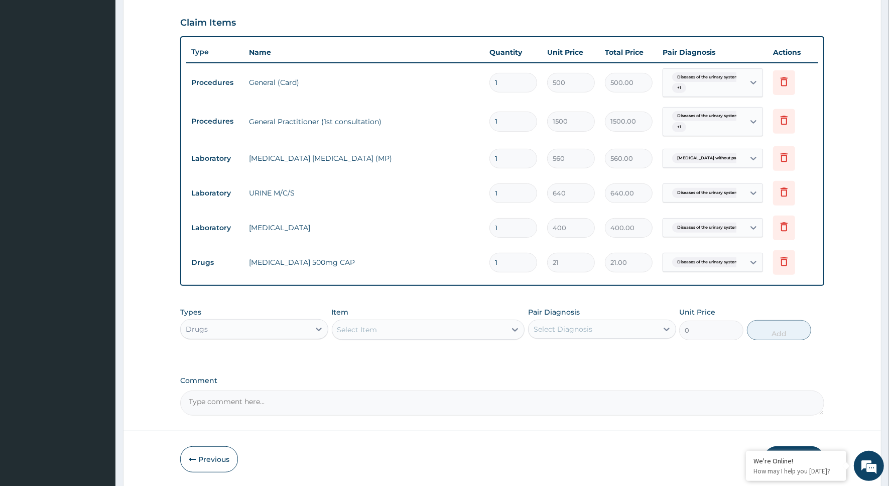
type input "15"
type input "315.00"
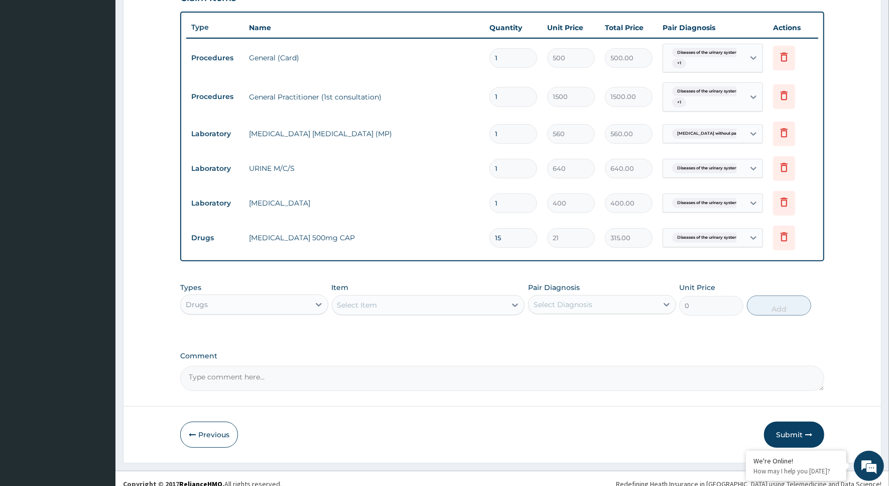
scroll to position [373, 0]
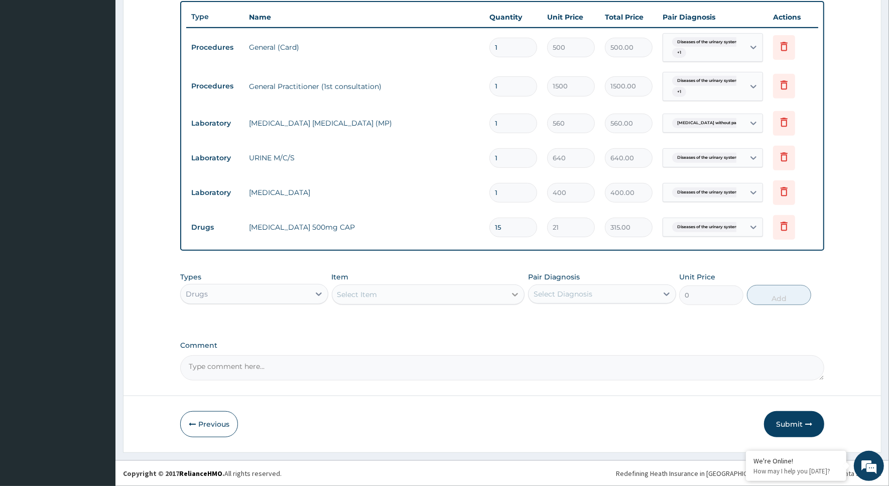
type input "15"
click at [510, 290] on icon at bounding box center [515, 294] width 10 height 10
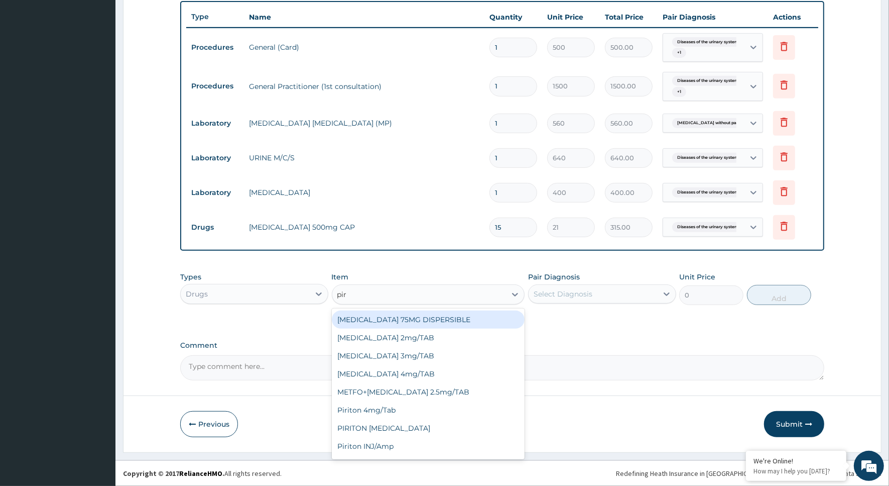
type input "piri"
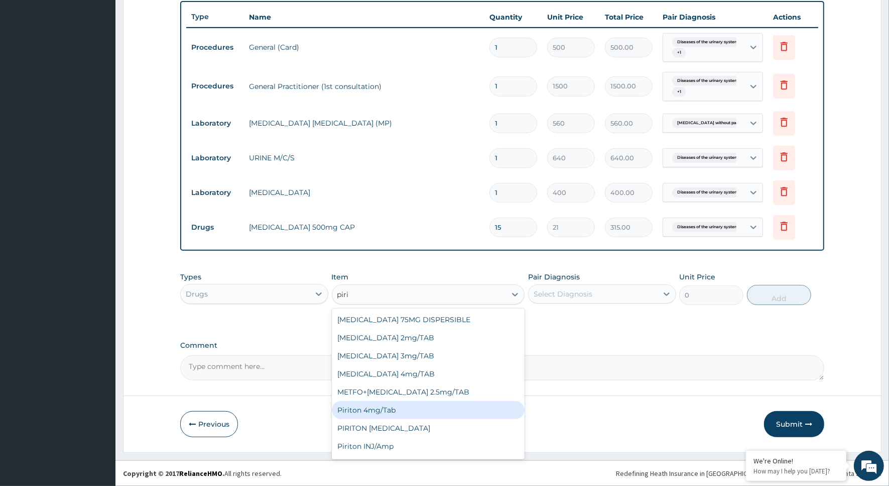
click at [389, 407] on div "Piriton 4mg/Tab" at bounding box center [428, 410] width 193 height 18
type input "5.25"
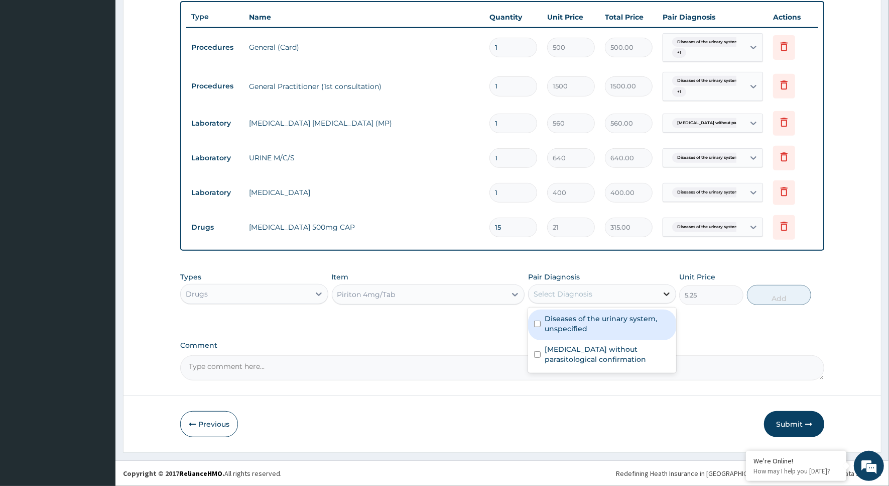
click at [665, 292] on icon at bounding box center [667, 294] width 10 height 10
click at [538, 320] on input "checkbox" at bounding box center [537, 323] width 7 height 7
checkbox input "true"
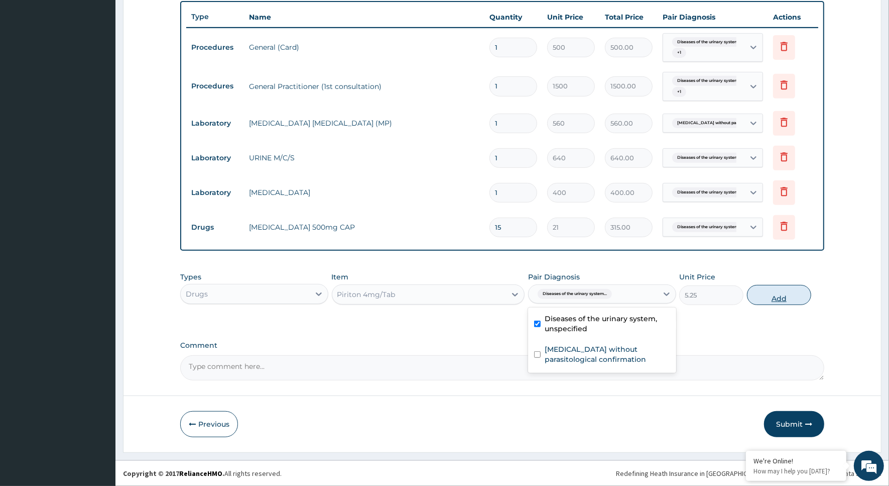
click at [779, 295] on button "Add" at bounding box center [779, 295] width 64 height 20
type input "0"
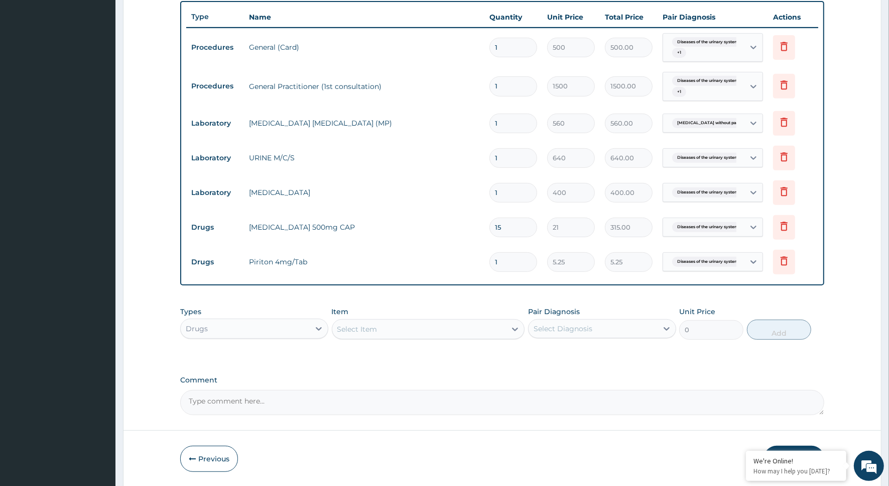
type input "0.00"
type input "7"
type input "36.75"
type input "7"
click at [512, 324] on icon at bounding box center [515, 329] width 10 height 10
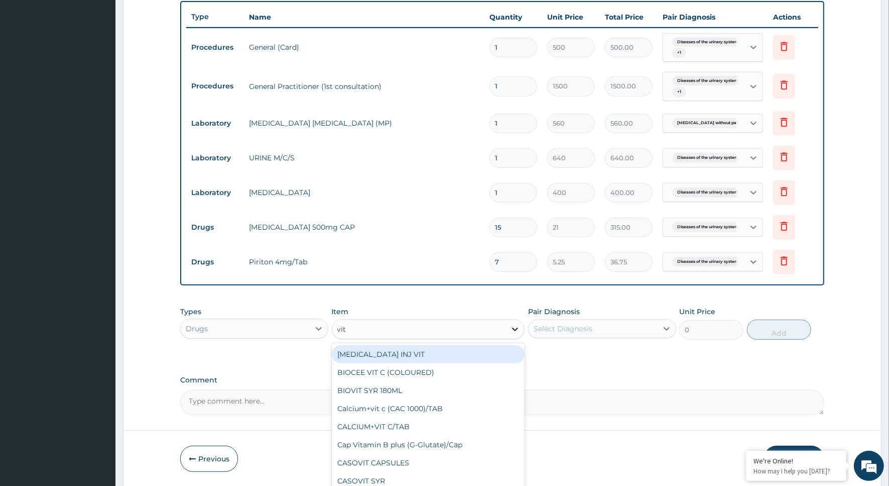
type input "vita"
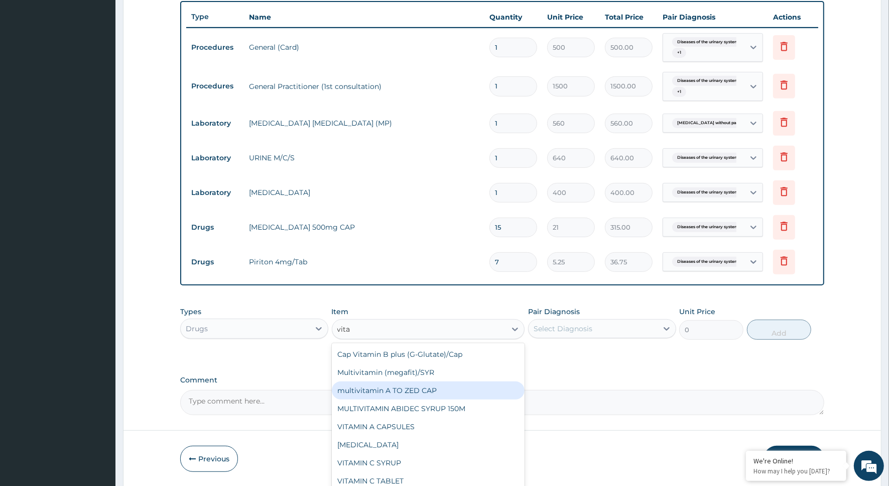
scroll to position [70, 0]
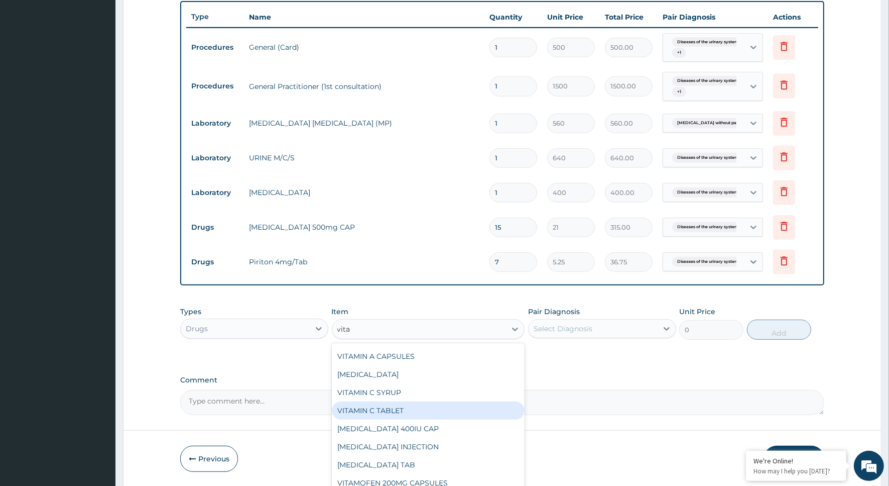
click at [388, 407] on div "VITAMIN C TABLET" at bounding box center [428, 410] width 193 height 18
type input "2.62"
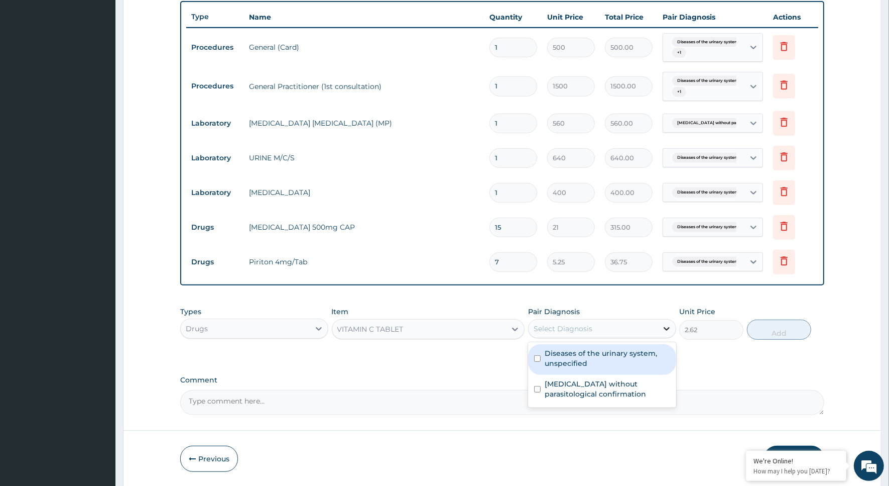
click at [663, 329] on icon at bounding box center [667, 328] width 10 height 10
click at [536, 357] on input "checkbox" at bounding box center [537, 358] width 7 height 7
checkbox input "true"
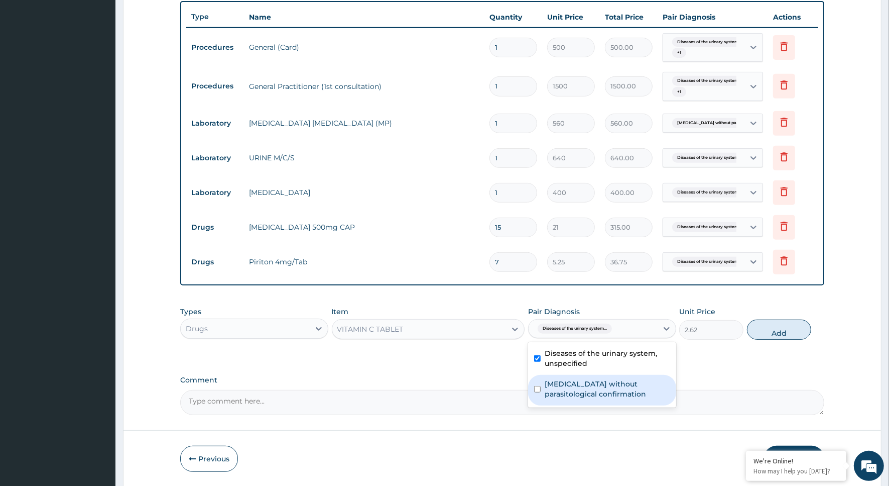
drag, startPoint x: 541, startPoint y: 382, endPoint x: 555, endPoint y: 373, distance: 16.7
click at [541, 383] on div "[MEDICAL_DATA] without parasitological confirmation" at bounding box center [602, 390] width 148 height 31
checkbox input "true"
click at [790, 325] on button "Add" at bounding box center [779, 329] width 64 height 20
type input "0"
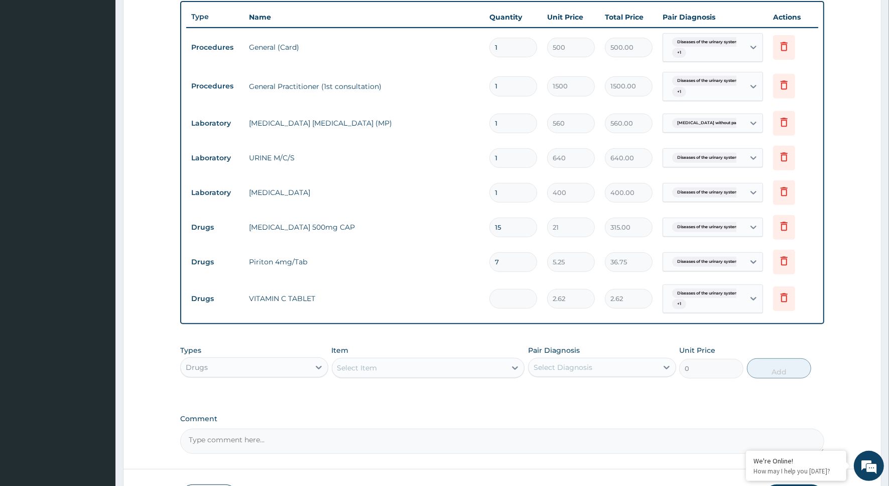
type input "0.00"
type input "4"
type input "10.48"
type input "42"
type input "110.04"
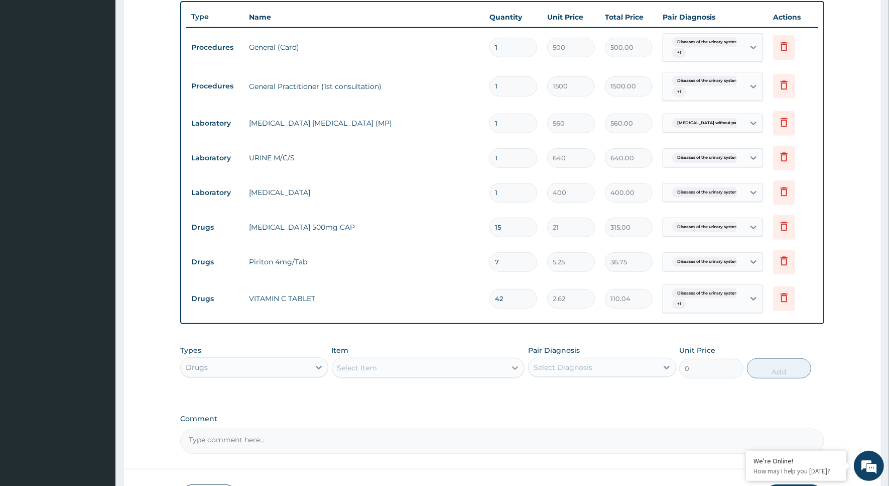
type input "42"
click at [513, 368] on icon at bounding box center [516, 368] width 6 height 4
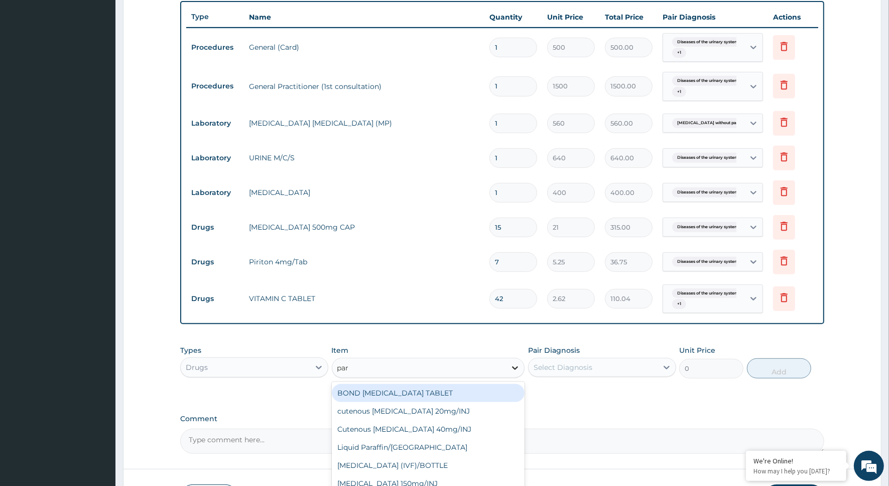
type input "para"
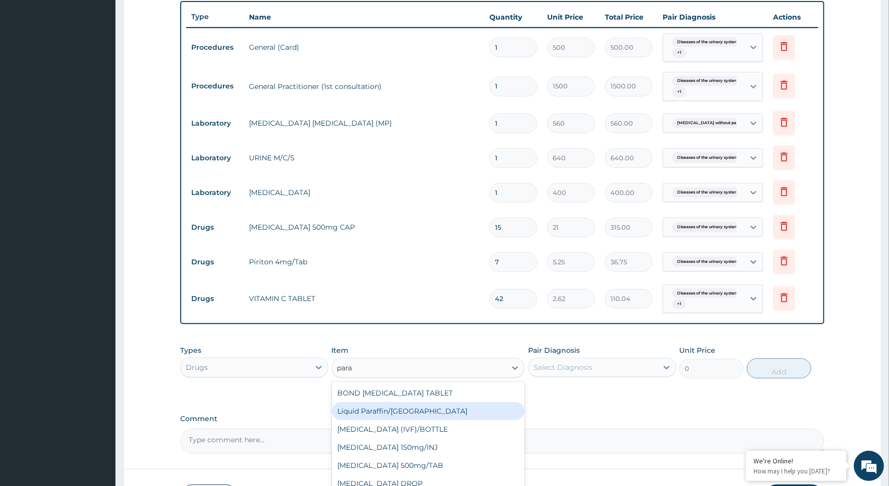
scroll to position [52, 0]
click at [402, 408] on div "[MEDICAL_DATA] 500mg/TAB" at bounding box center [428, 413] width 193 height 18
type input "5.25"
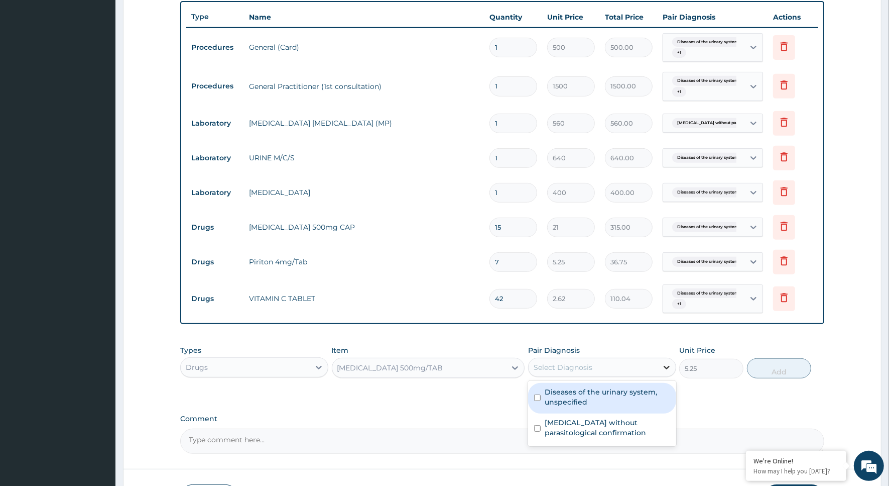
click at [671, 363] on icon at bounding box center [667, 367] width 10 height 10
click at [556, 397] on label "Diseases of the urinary system, unspecified" at bounding box center [608, 397] width 126 height 20
checkbox input "true"
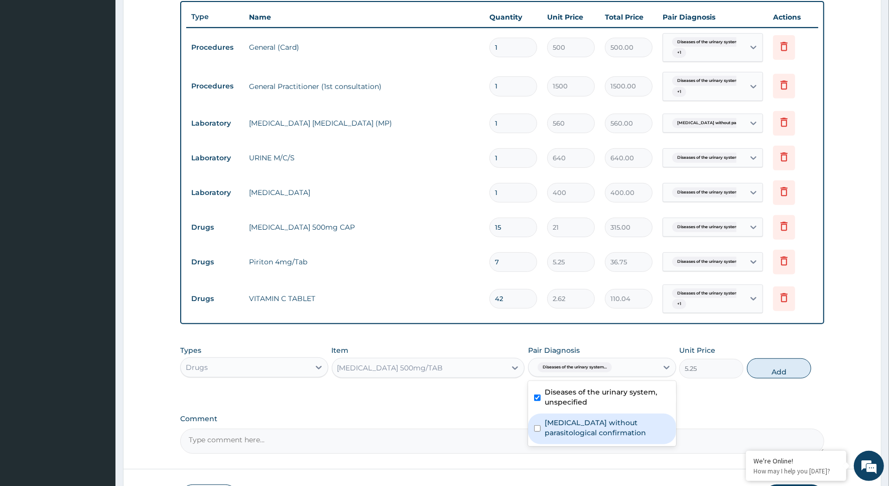
click at [545, 425] on label "[MEDICAL_DATA] without parasitological confirmation" at bounding box center [608, 427] width 126 height 20
checkbox input "true"
click at [774, 366] on button "Add" at bounding box center [779, 368] width 64 height 20
type input "0"
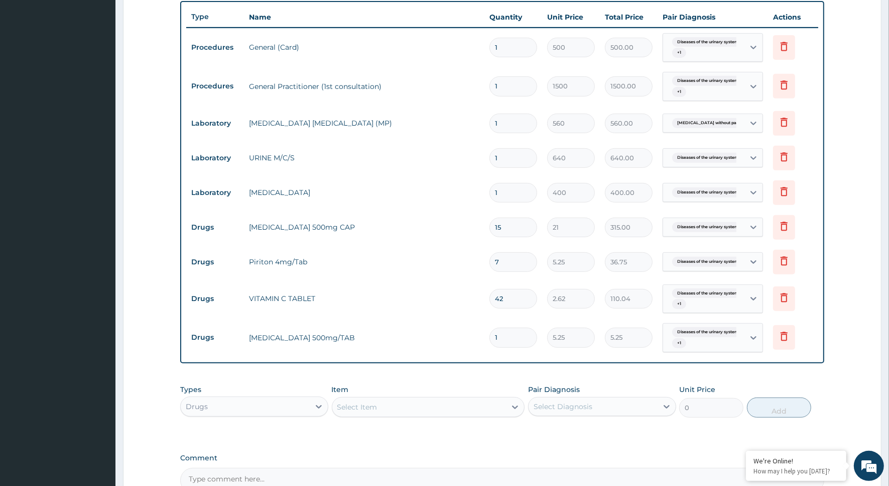
type input "0.00"
type input "1"
type input "5.25"
type input "18"
type input "94.50"
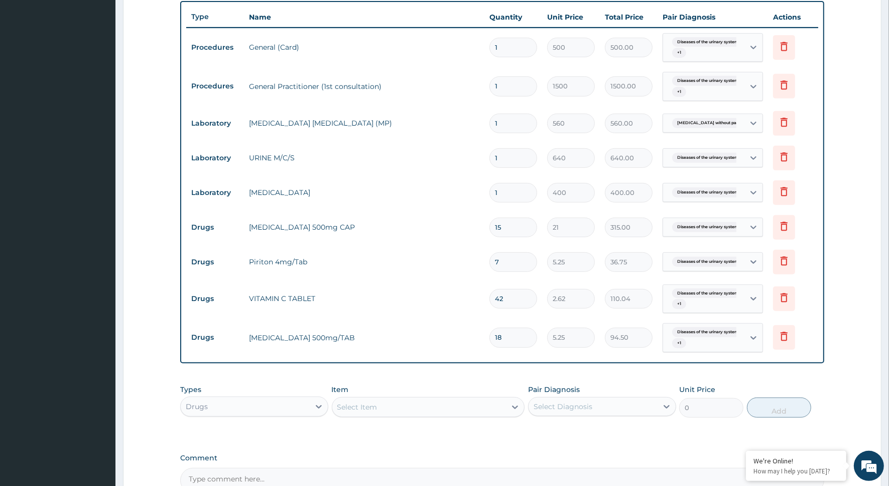
type input "18"
click at [505, 406] on div "Select Item" at bounding box center [419, 407] width 174 height 16
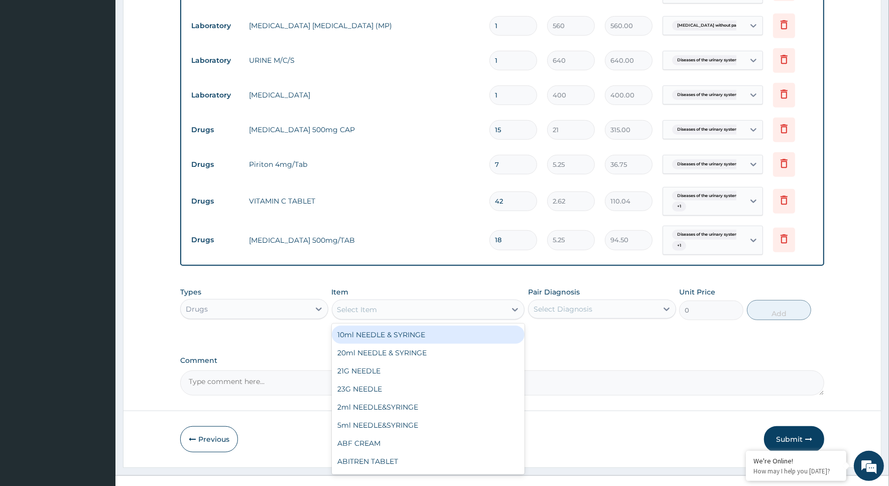
scroll to position [485, 0]
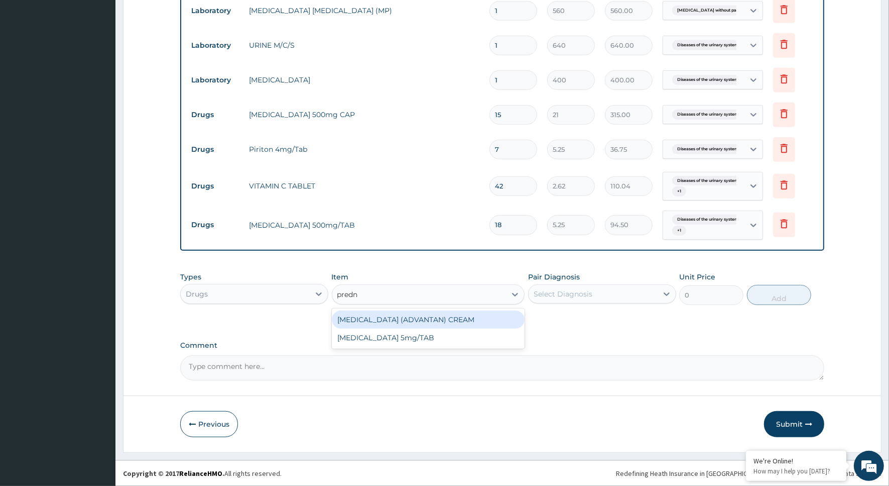
type input "predni"
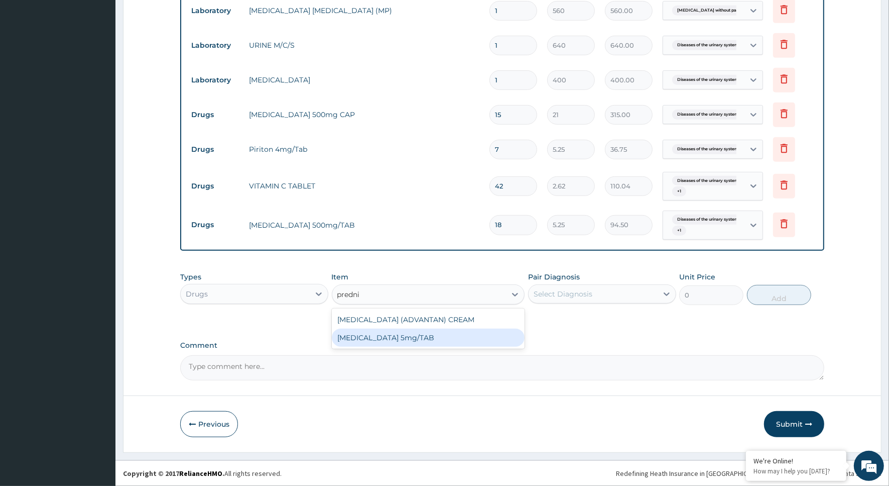
click at [434, 337] on div "[MEDICAL_DATA] 5mg/TAB" at bounding box center [428, 337] width 193 height 18
type input "3.15"
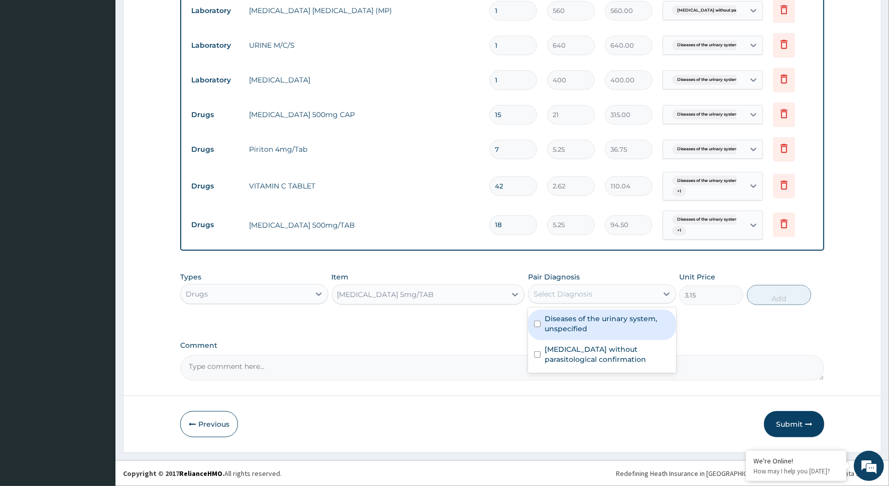
click at [649, 294] on div "Select Diagnosis" at bounding box center [593, 294] width 129 height 16
drag, startPoint x: 540, startPoint y: 323, endPoint x: 539, endPoint y: 343, distance: 19.6
click at [540, 324] on input "checkbox" at bounding box center [537, 323] width 7 height 7
checkbox input "true"
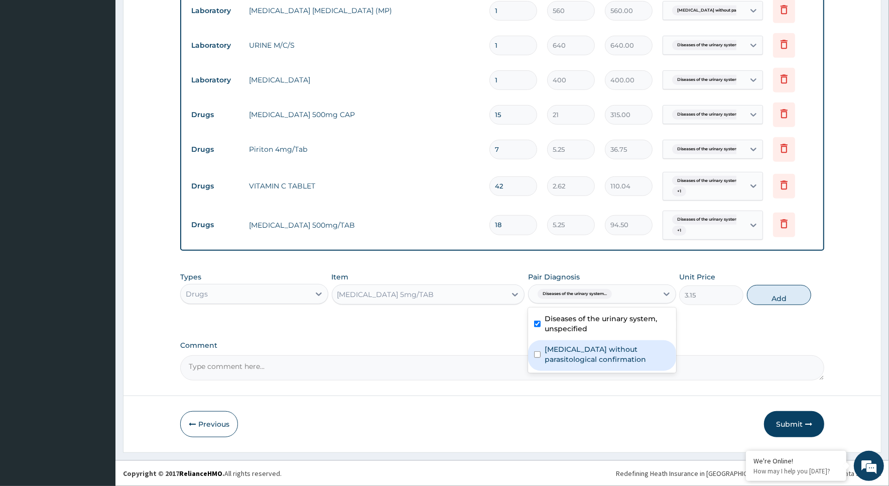
click at [539, 349] on div "[MEDICAL_DATA] without parasitological confirmation" at bounding box center [602, 355] width 148 height 31
checkbox input "true"
click at [782, 299] on button "Add" at bounding box center [779, 295] width 64 height 20
type input "0"
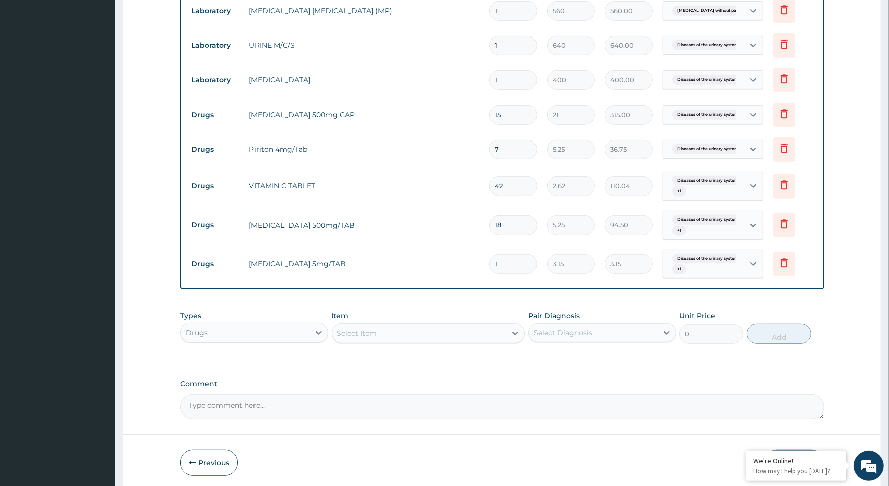
type input "14"
type input "44.10"
type input "14"
click at [509, 332] on div at bounding box center [515, 333] width 18 height 18
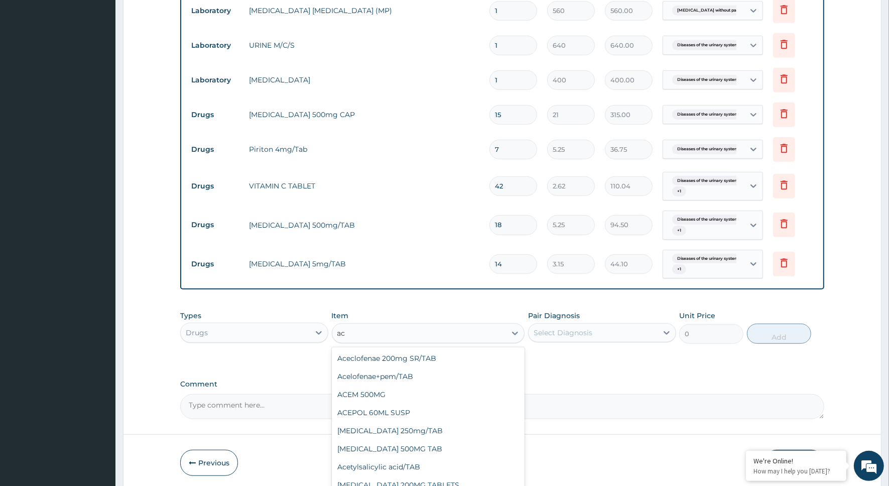
type input "a"
type input "80/"
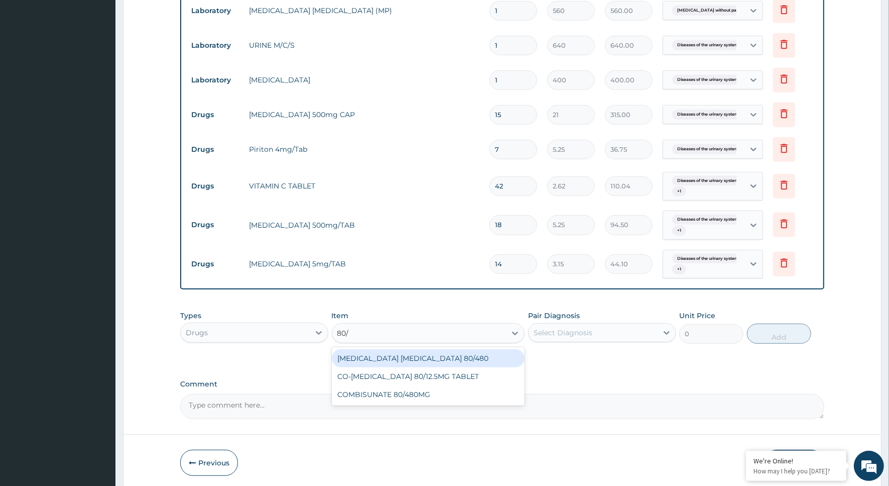
click at [425, 358] on div "[MEDICAL_DATA] [MEDICAL_DATA] 80/480" at bounding box center [428, 358] width 193 height 18
type input "866.25"
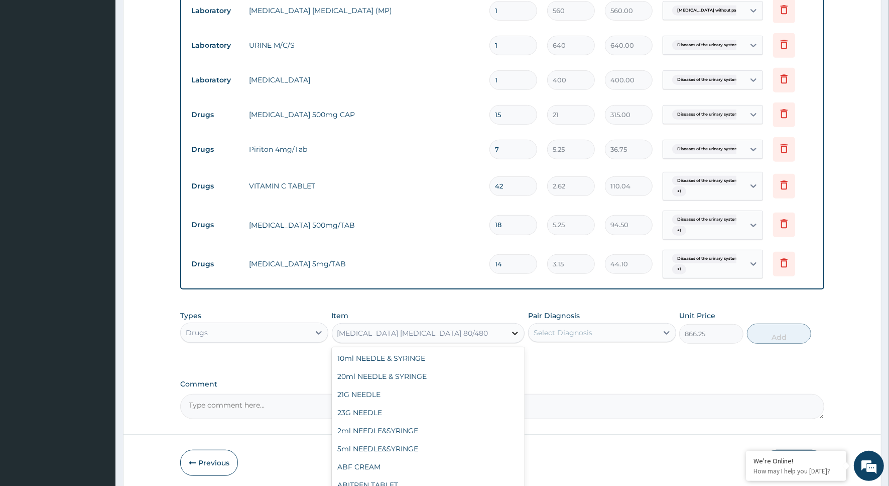
click at [513, 331] on icon at bounding box center [515, 333] width 10 height 10
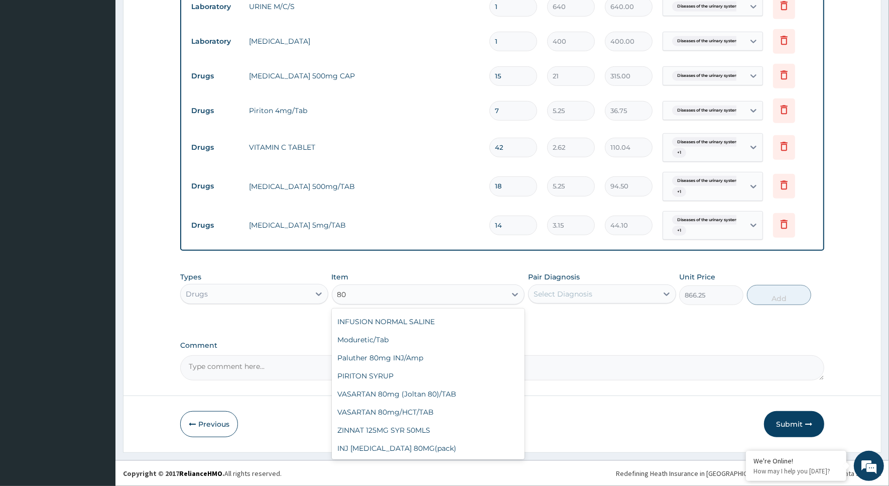
scroll to position [326, 0]
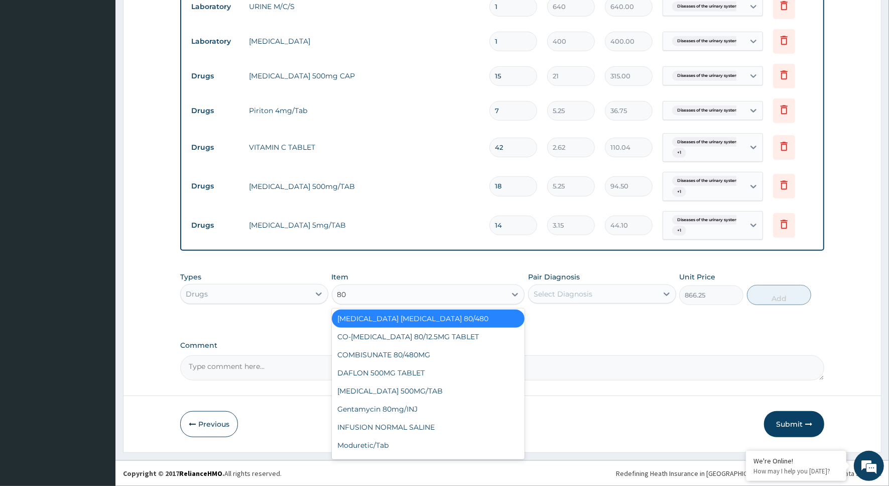
type input "80/"
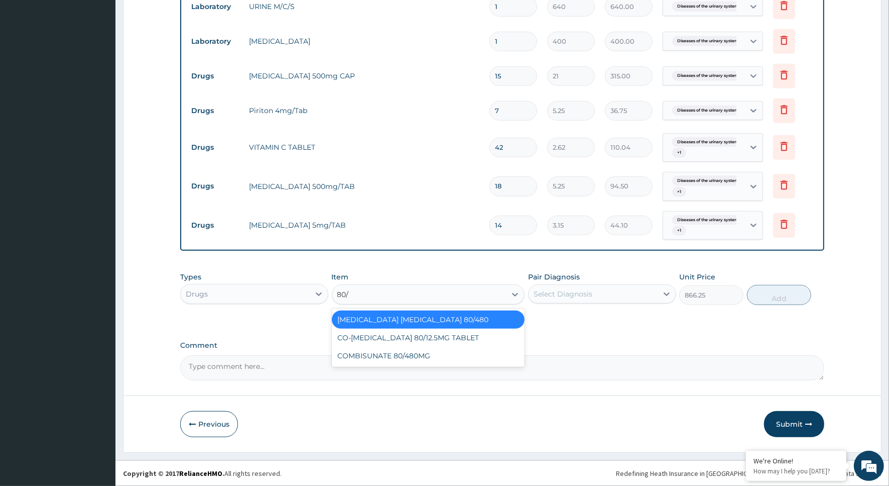
scroll to position [0, 0]
click at [435, 357] on div "COMBISUNATE 80/480MG" at bounding box center [428, 356] width 193 height 18
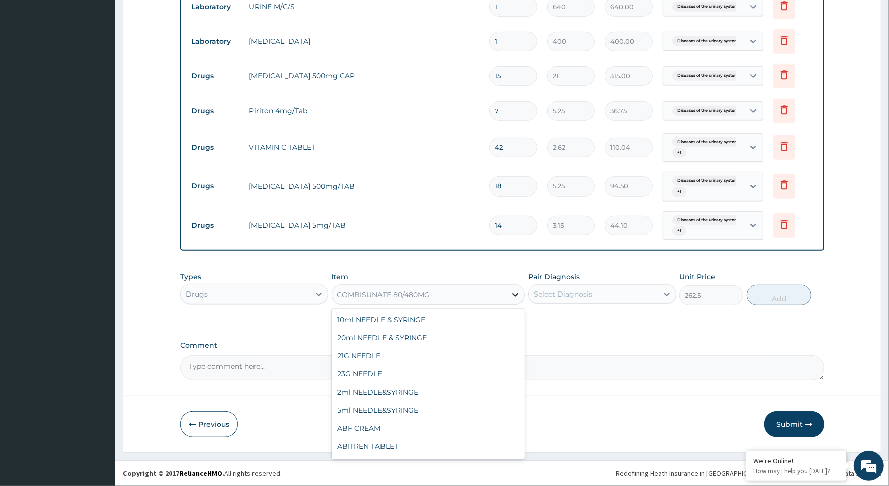
click at [509, 292] on div at bounding box center [515, 294] width 18 height 18
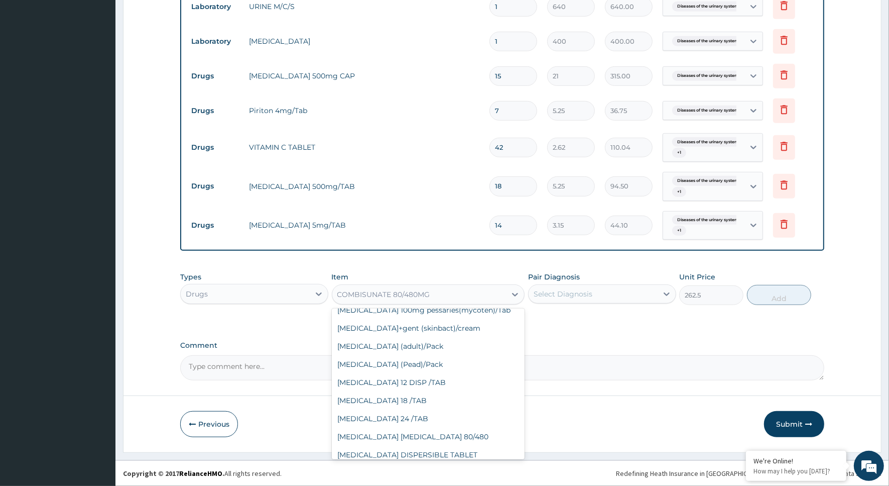
scroll to position [9011, 0]
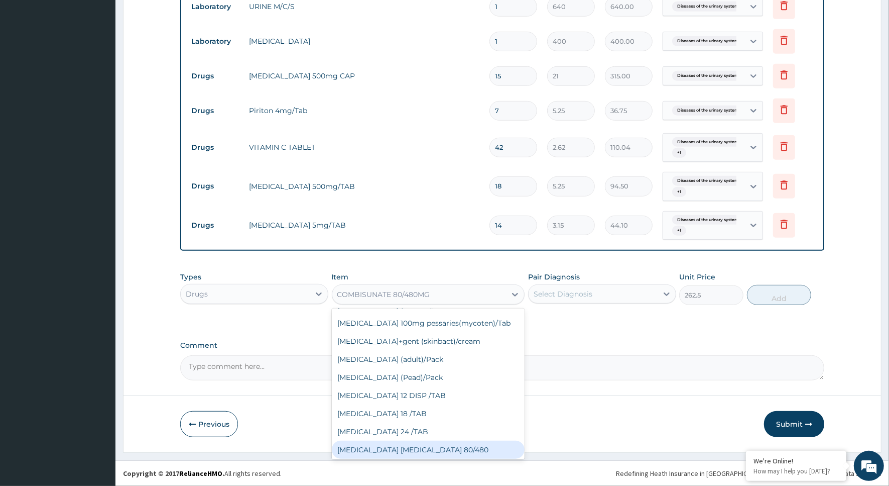
click at [395, 440] on div "[MEDICAL_DATA] [MEDICAL_DATA] 80/480" at bounding box center [428, 449] width 193 height 18
type input "866.25"
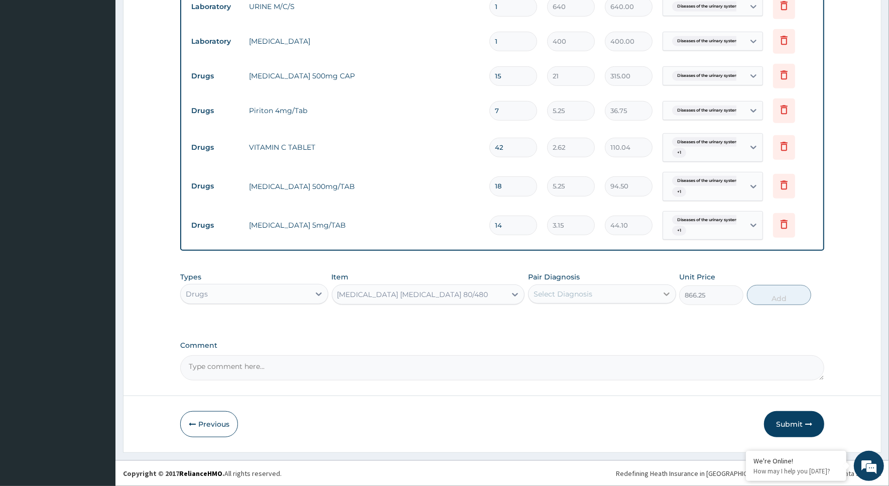
click at [671, 289] on icon at bounding box center [667, 294] width 10 height 10
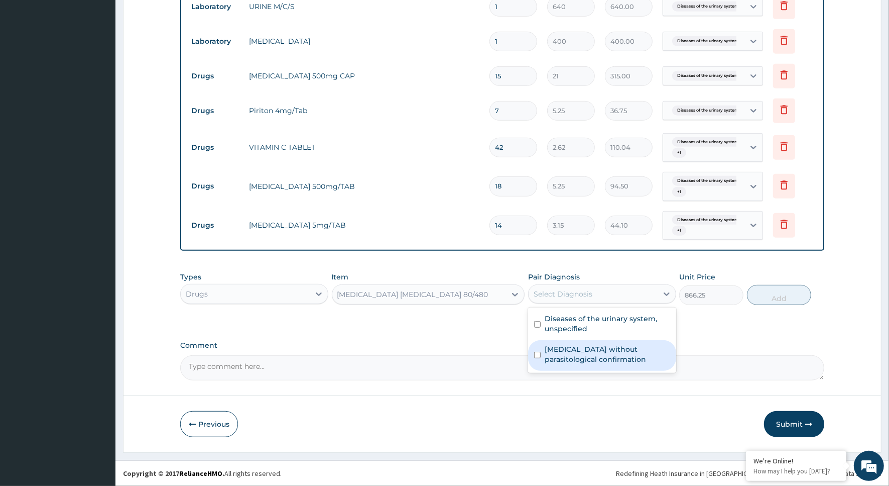
click at [545, 353] on label "[MEDICAL_DATA] without parasitological confirmation" at bounding box center [608, 354] width 126 height 20
checkbox input "true"
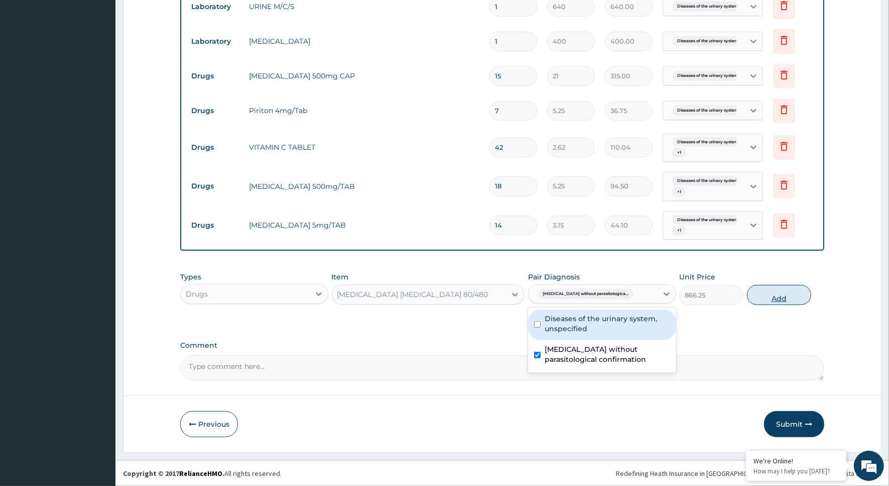
click at [779, 294] on button "Add" at bounding box center [779, 295] width 64 height 20
type input "0"
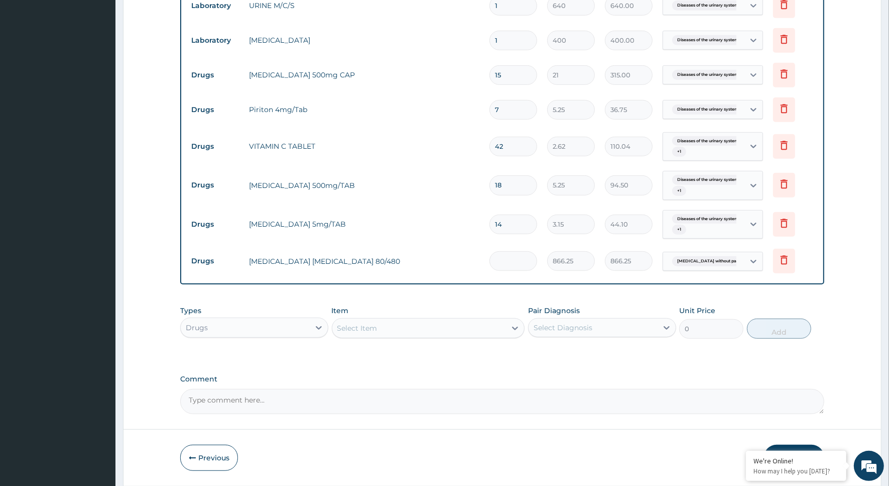
type input "0.00"
type input "6"
type input "5197.50"
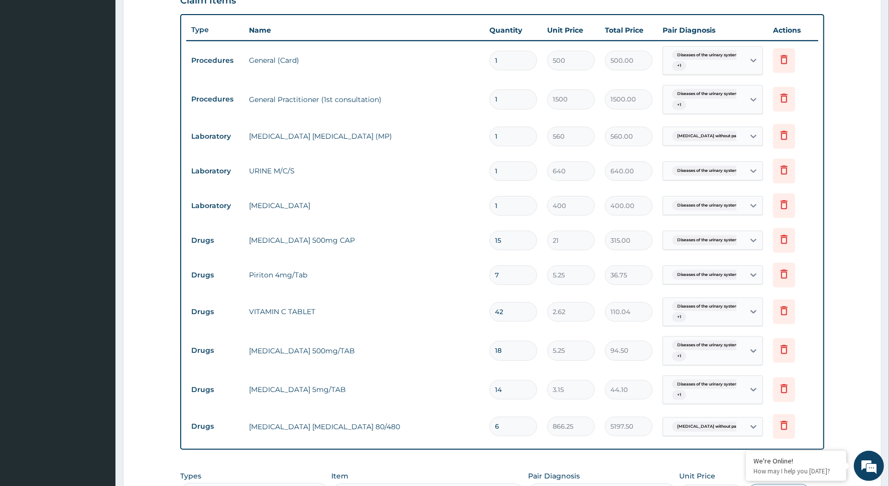
scroll to position [559, 0]
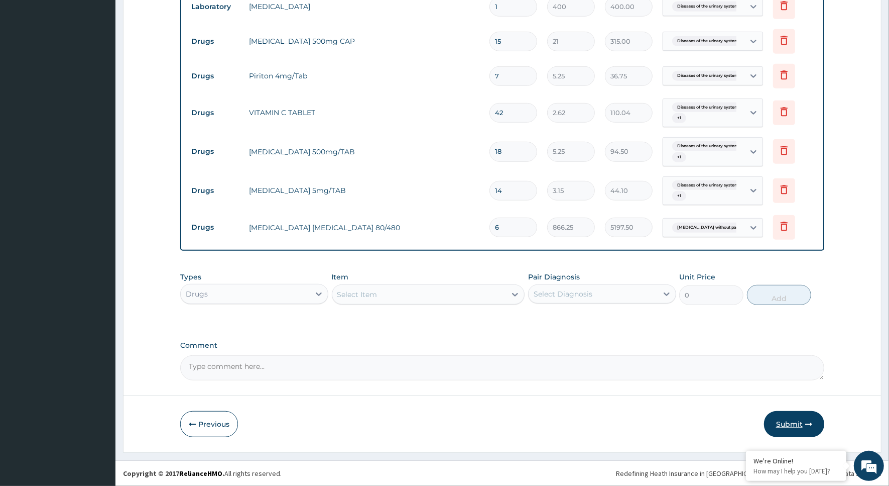
type input "6"
click at [789, 421] on button "Submit" at bounding box center [794, 424] width 60 height 26
